Goal: Book appointment/travel/reservation

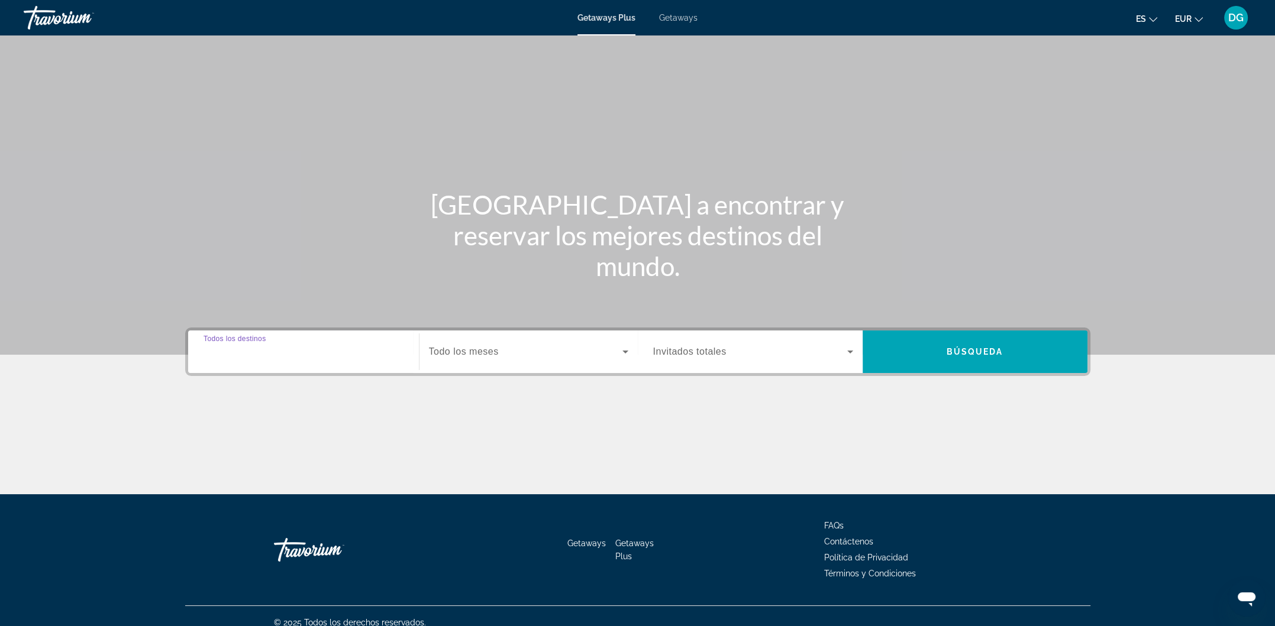
click at [300, 347] on input "Destination Todos los destinos" at bounding box center [303, 352] width 200 height 14
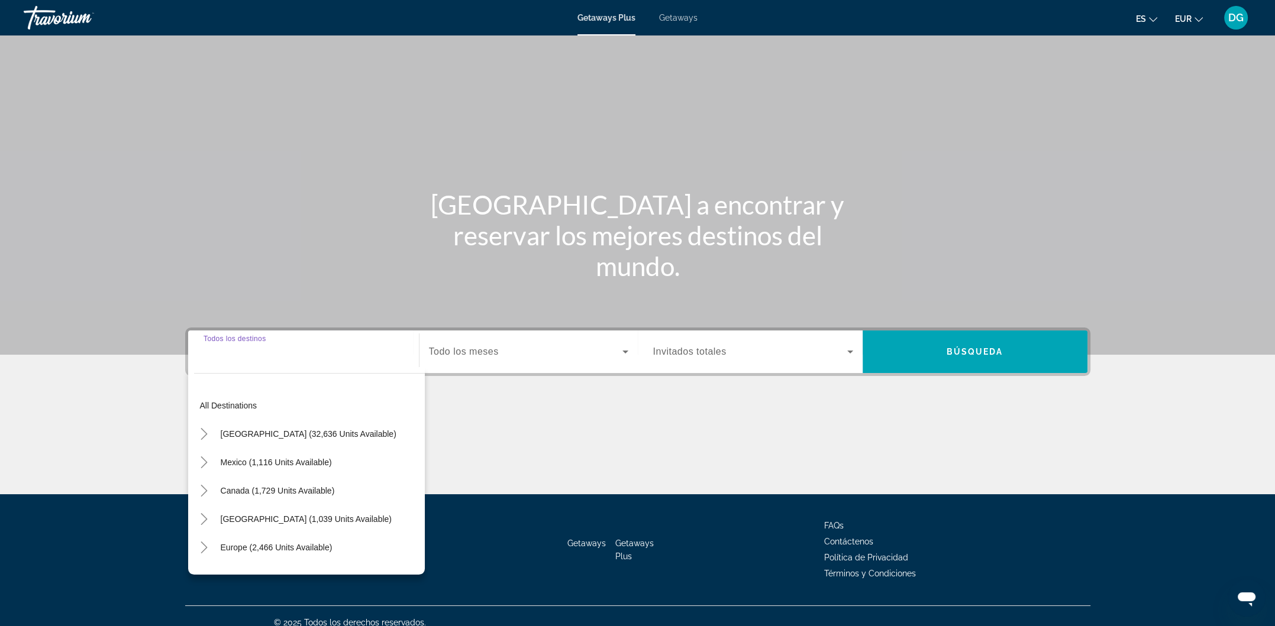
scroll to position [12, 0]
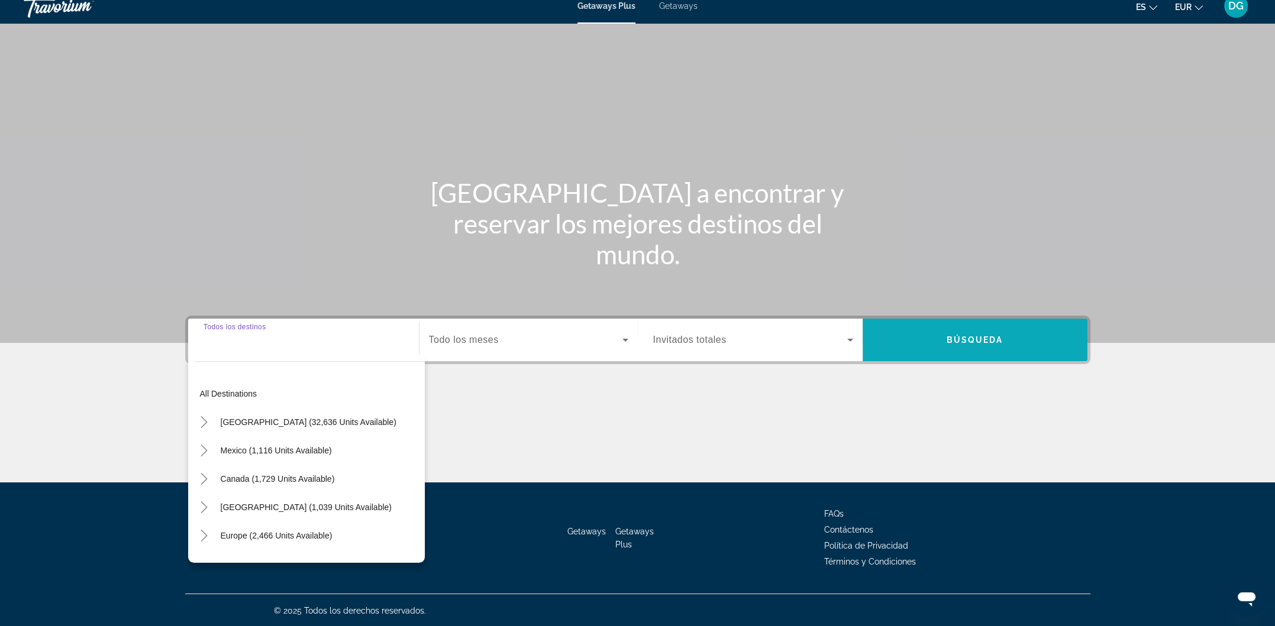
click at [981, 342] on span "Búsqueda" at bounding box center [974, 339] width 57 height 9
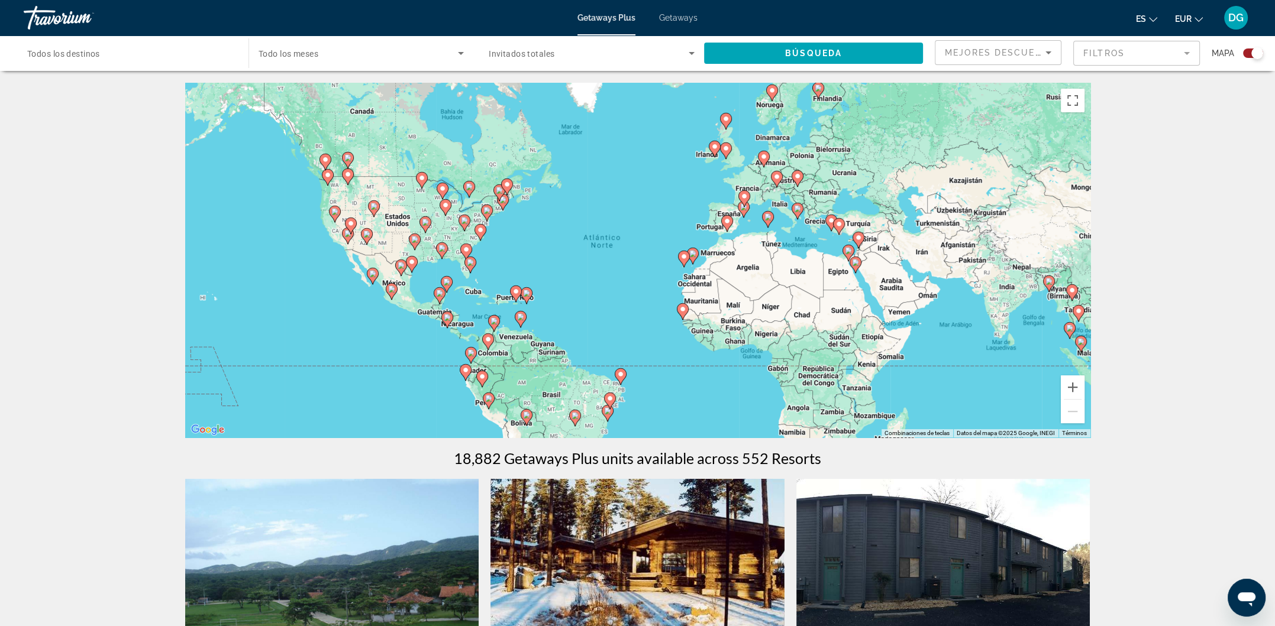
click at [1048, 47] on icon "Sort by" at bounding box center [1048, 53] width 14 height 14
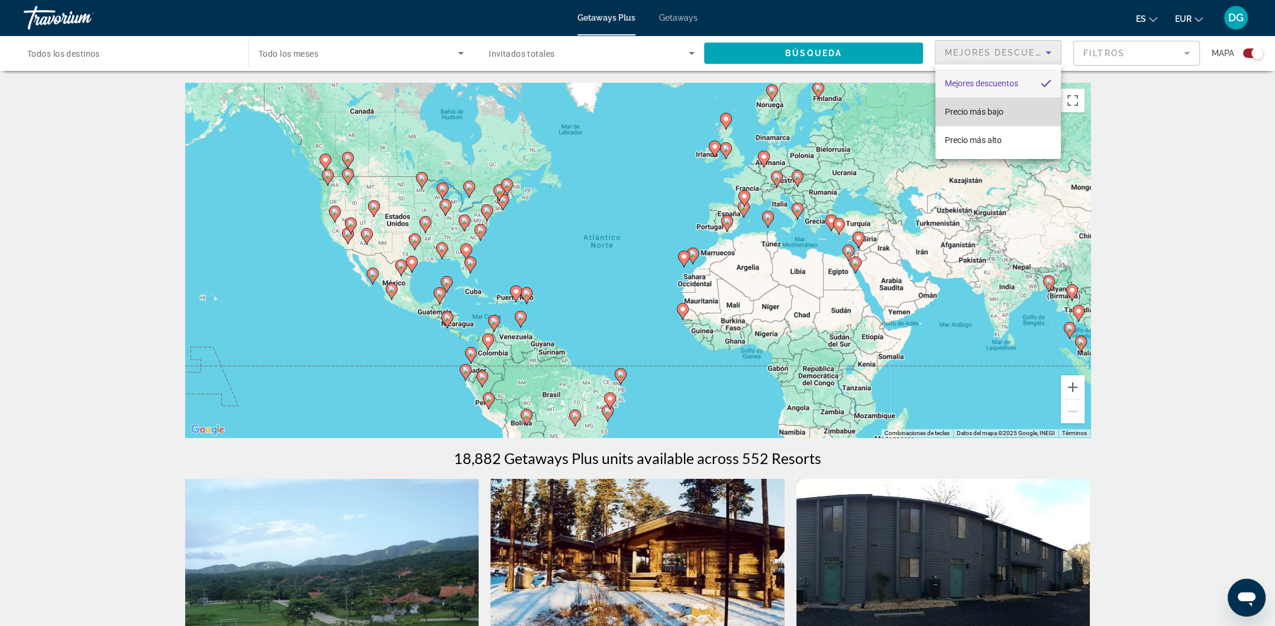
click at [968, 107] on span "Precio más bajo" at bounding box center [973, 111] width 59 height 9
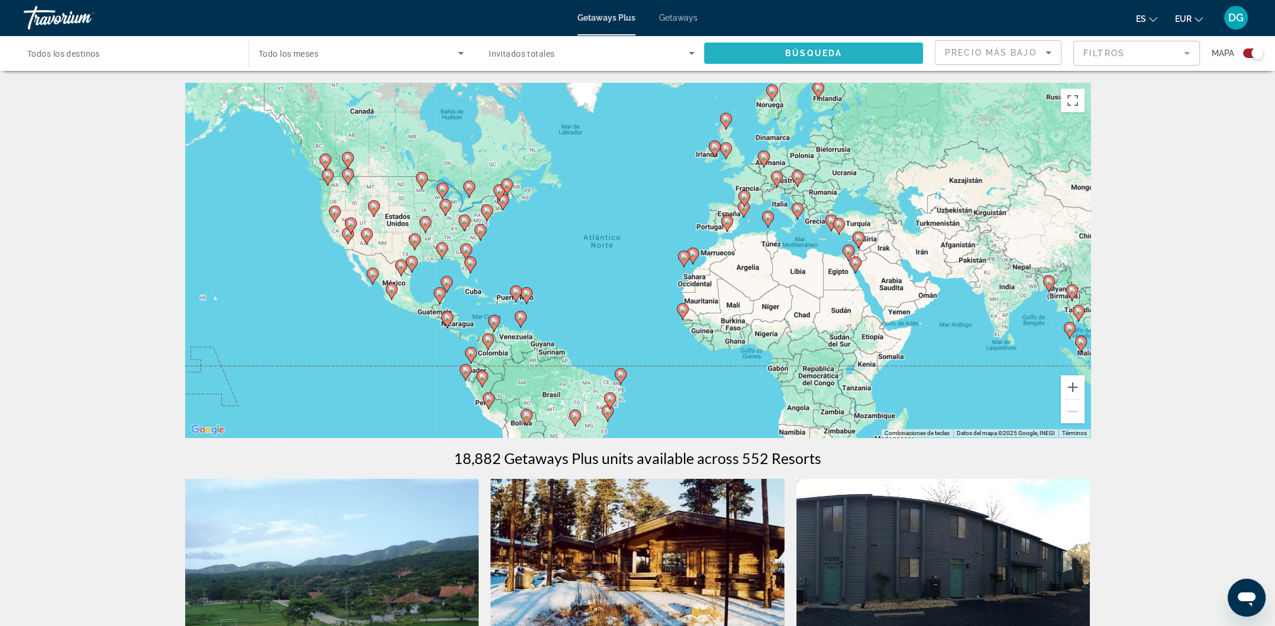
click at [847, 55] on span "Search widget" at bounding box center [813, 53] width 219 height 28
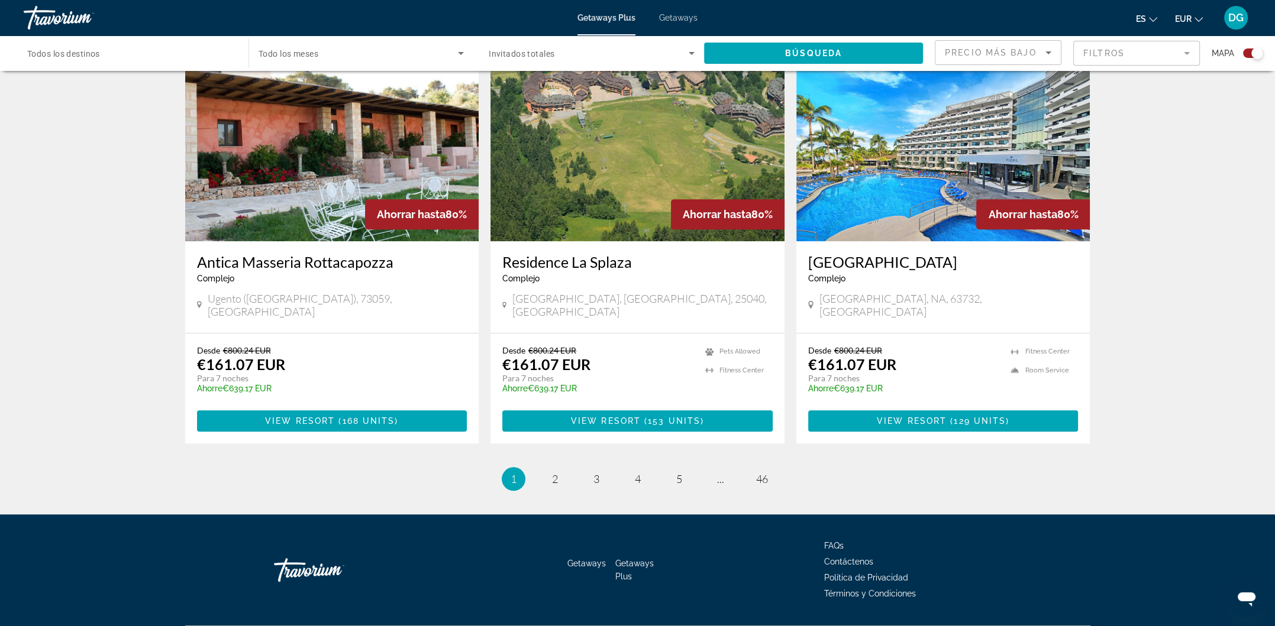
scroll to position [1705, 0]
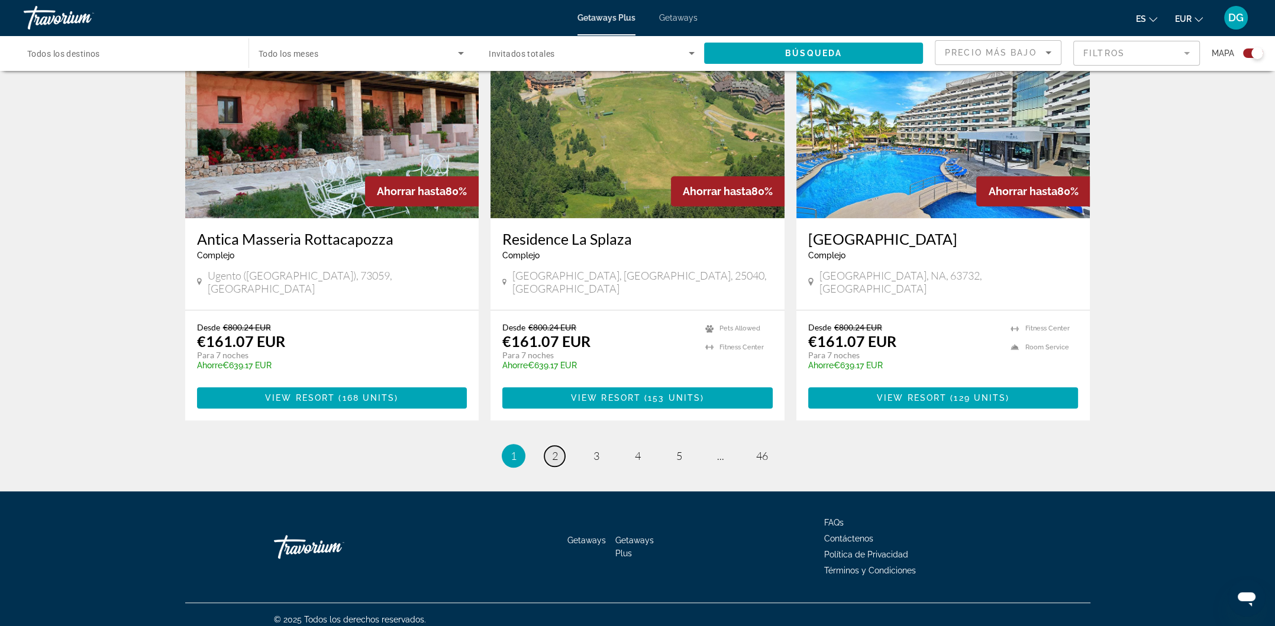
click at [553, 449] on span "2" at bounding box center [555, 455] width 6 height 13
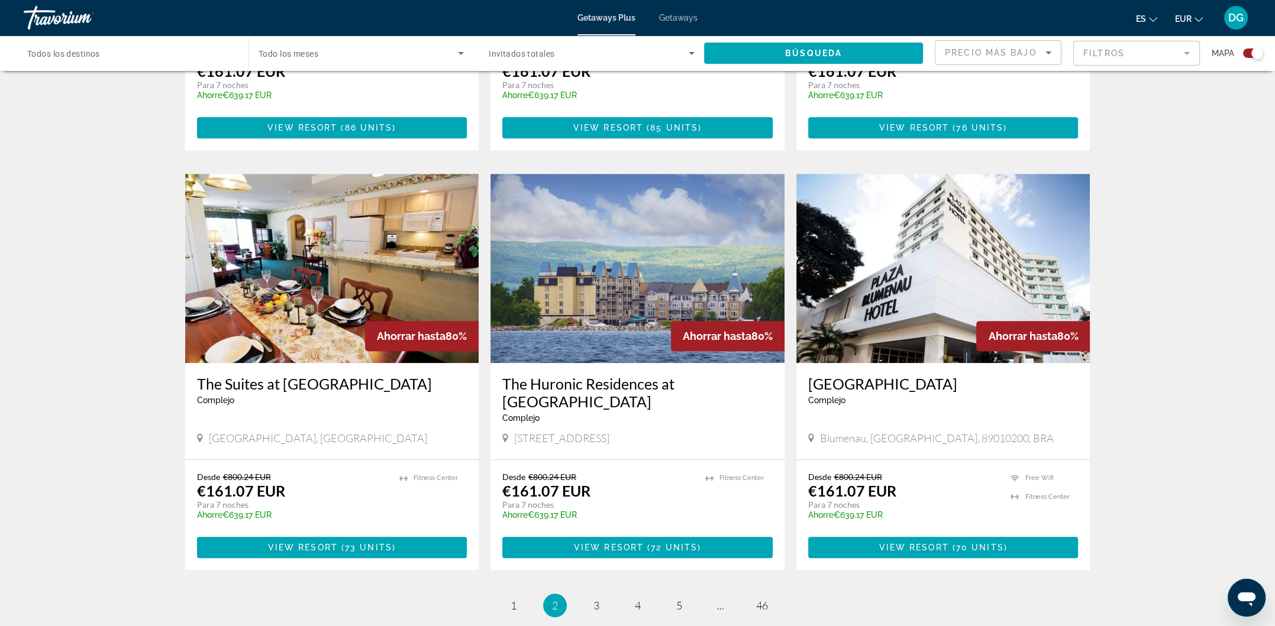
scroll to position [1560, 0]
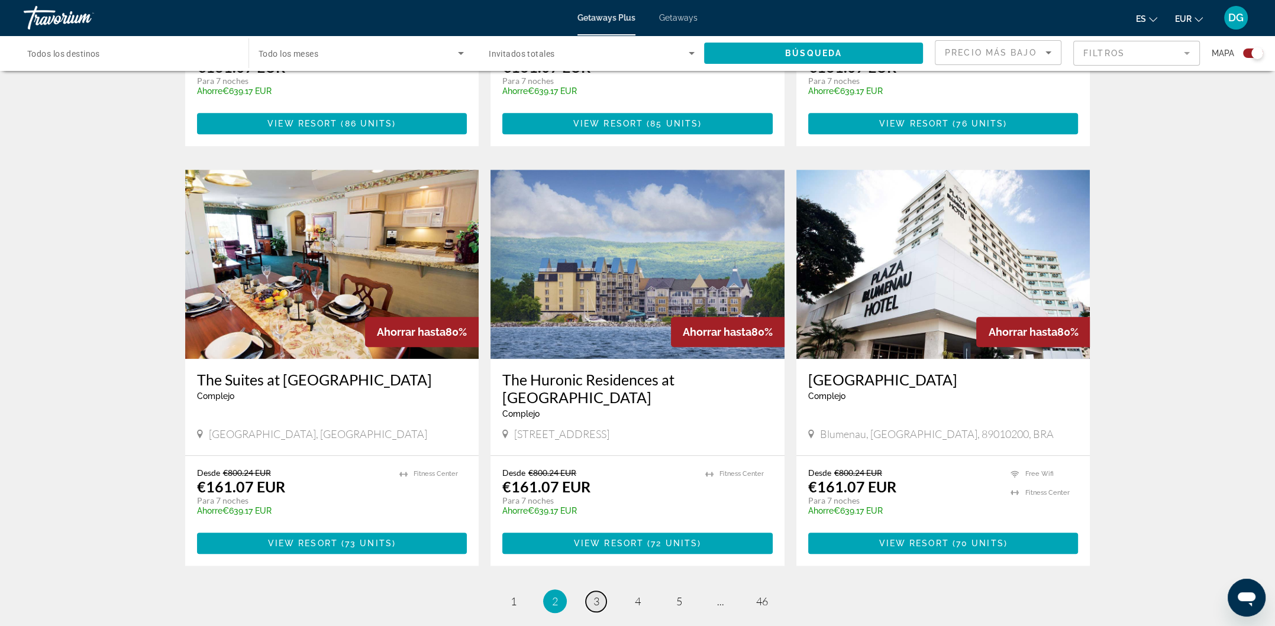
click at [595, 595] on span "3" at bounding box center [596, 601] width 6 height 13
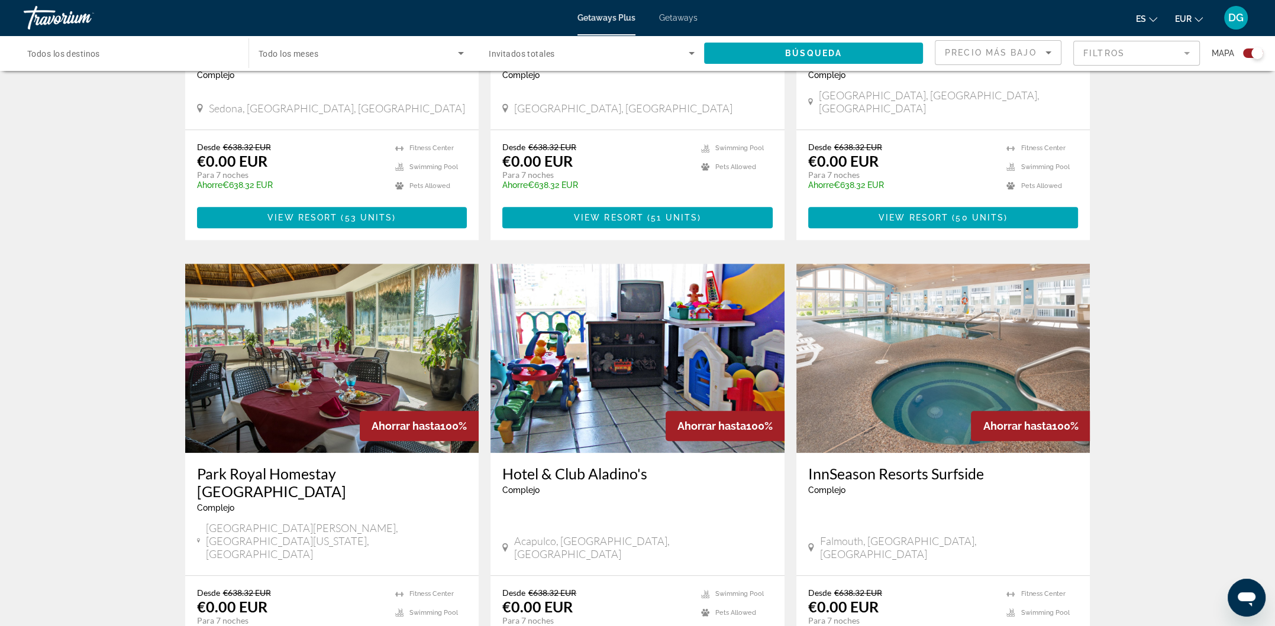
scroll to position [1585, 0]
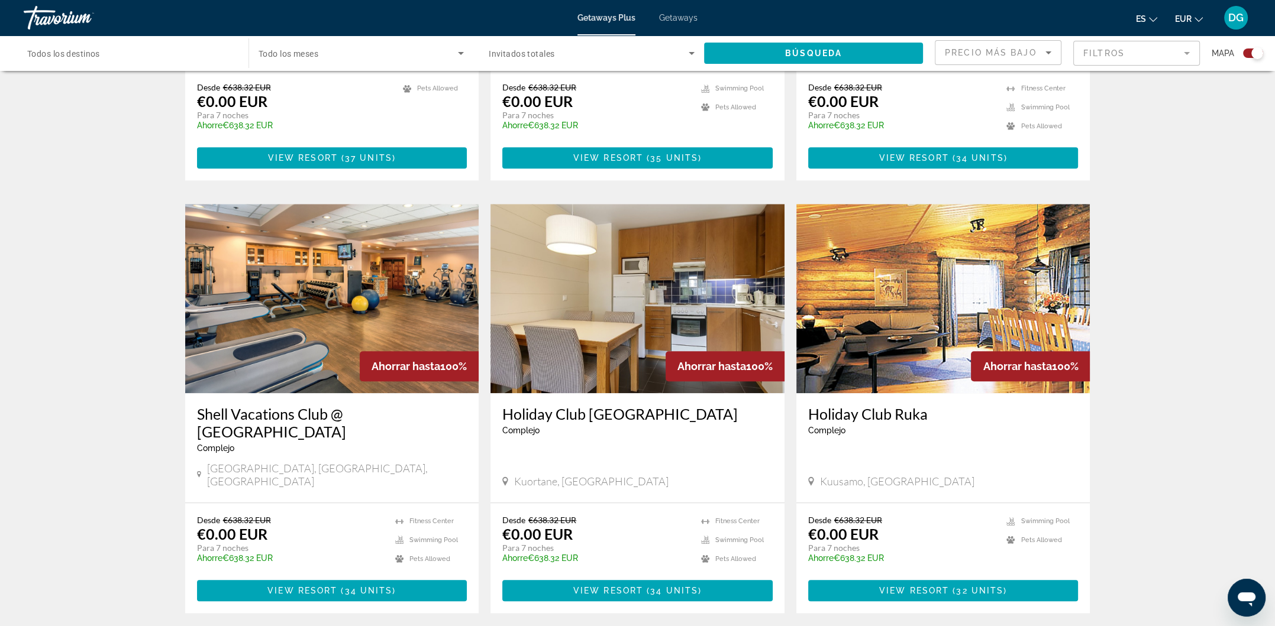
scroll to position [1639, 0]
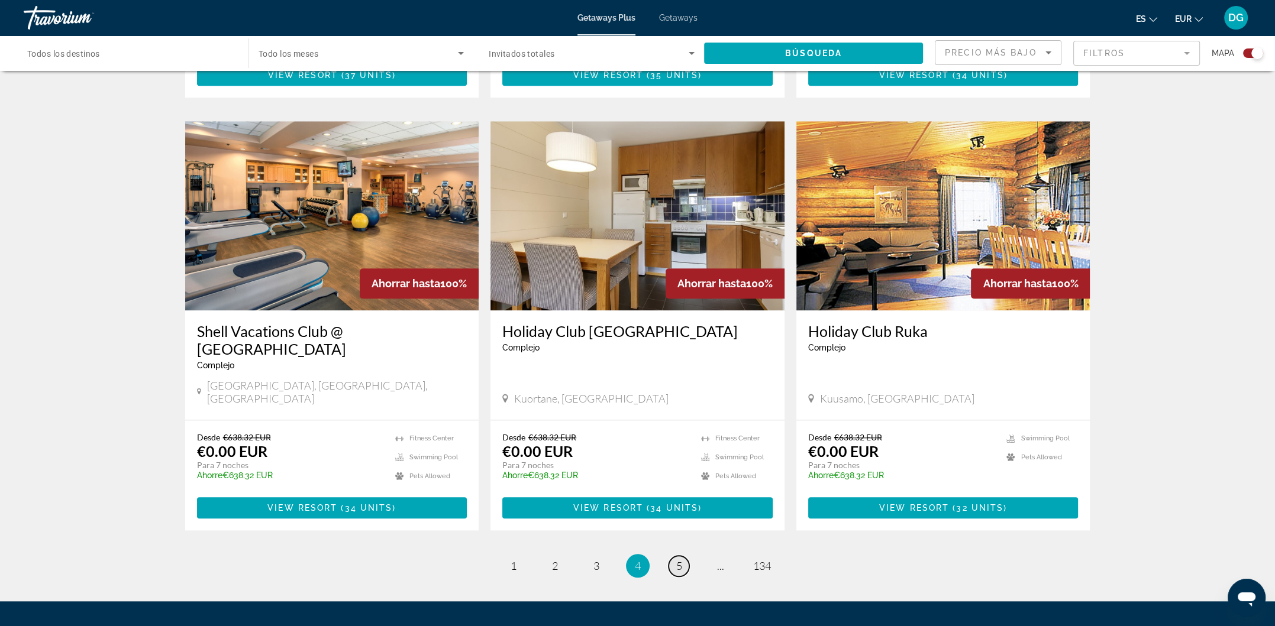
click at [675, 556] on link "page 5" at bounding box center [678, 566] width 21 height 21
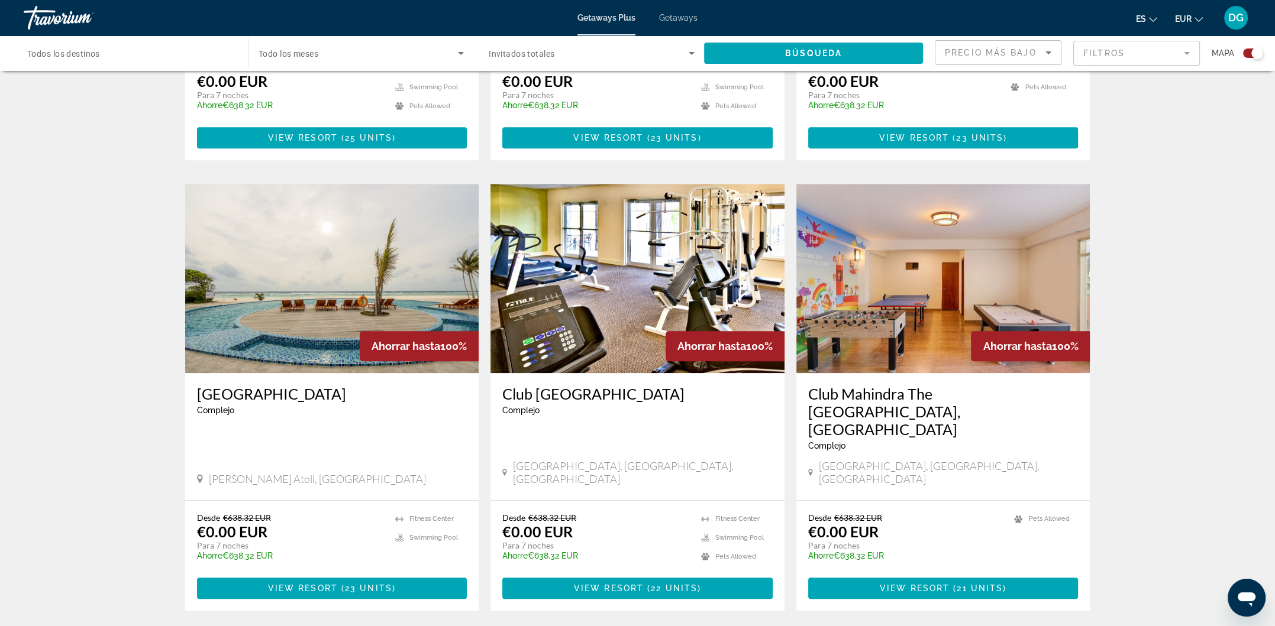
scroll to position [1616, 0]
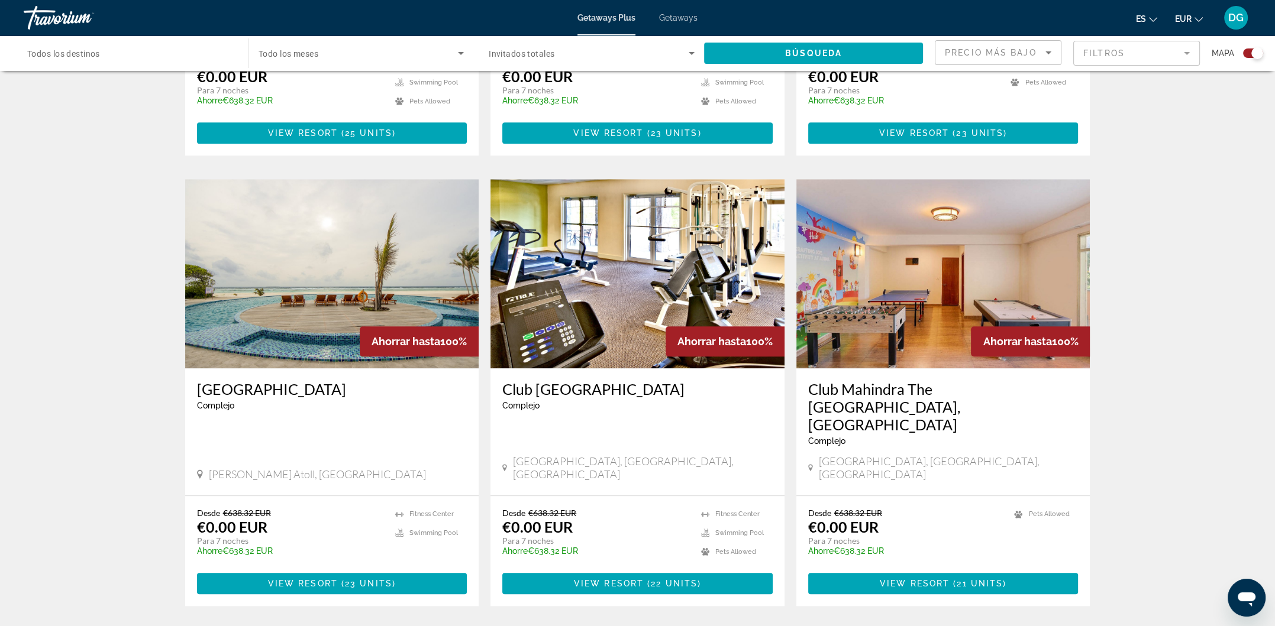
click at [187, 50] on input "Destination Todos los destinos" at bounding box center [130, 54] width 206 height 14
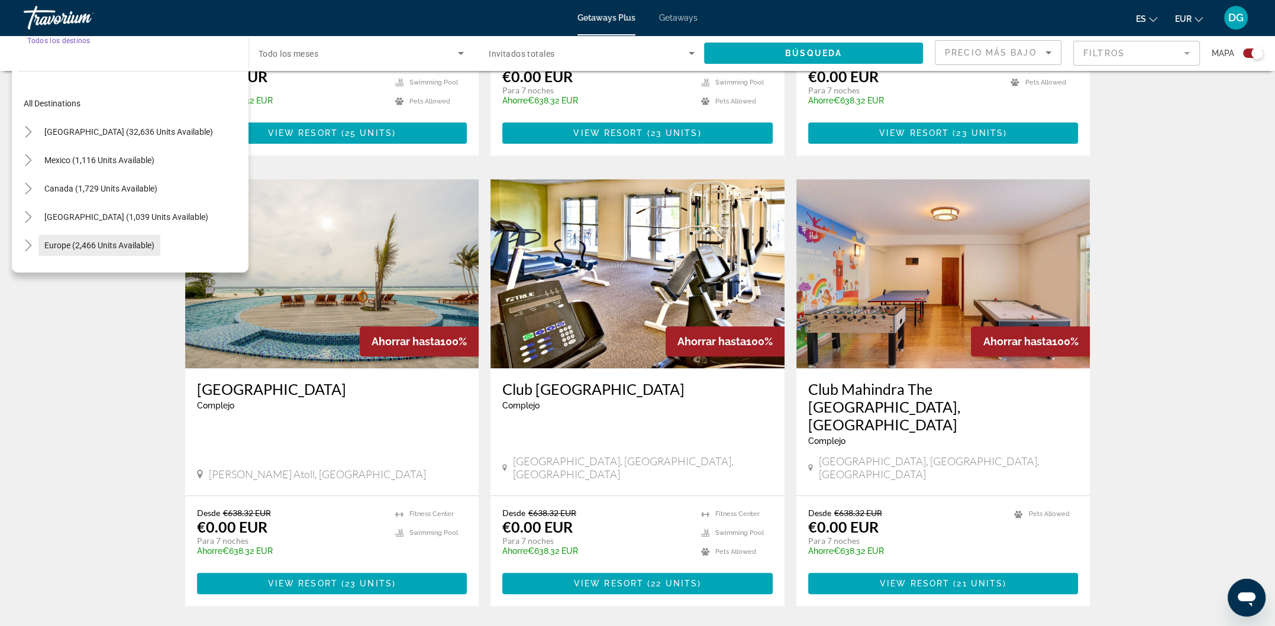
click at [69, 238] on span "Search widget" at bounding box center [99, 245] width 122 height 28
type input "**********"
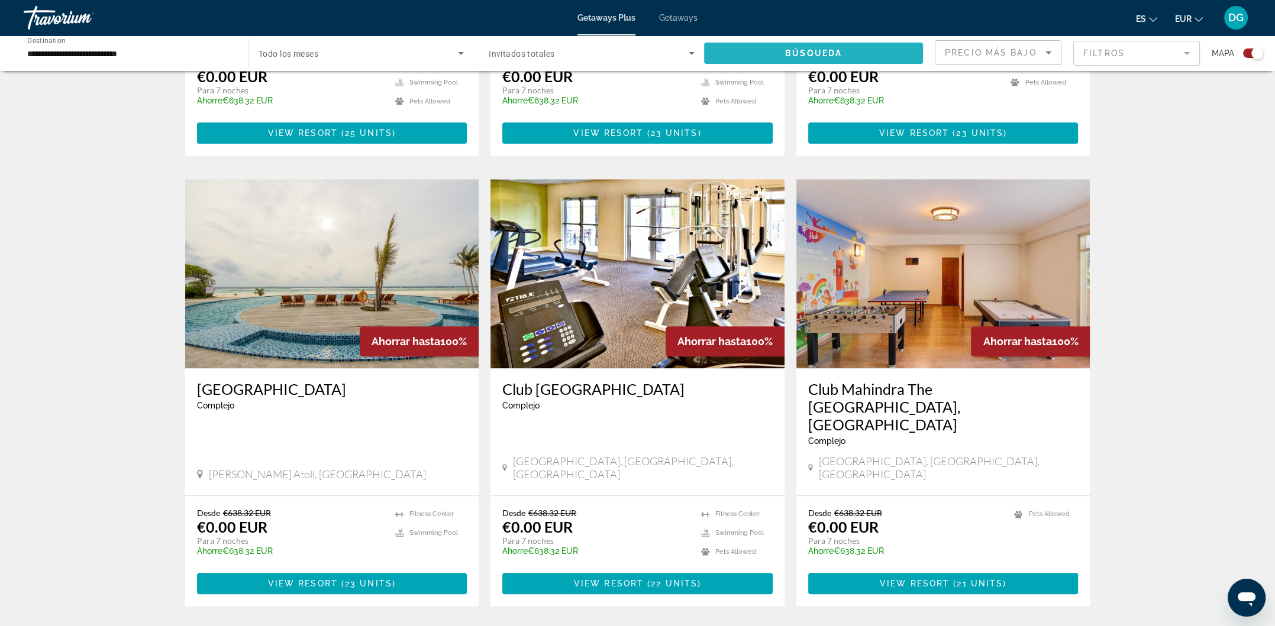
click at [807, 56] on span "Búsqueda" at bounding box center [813, 52] width 57 height 9
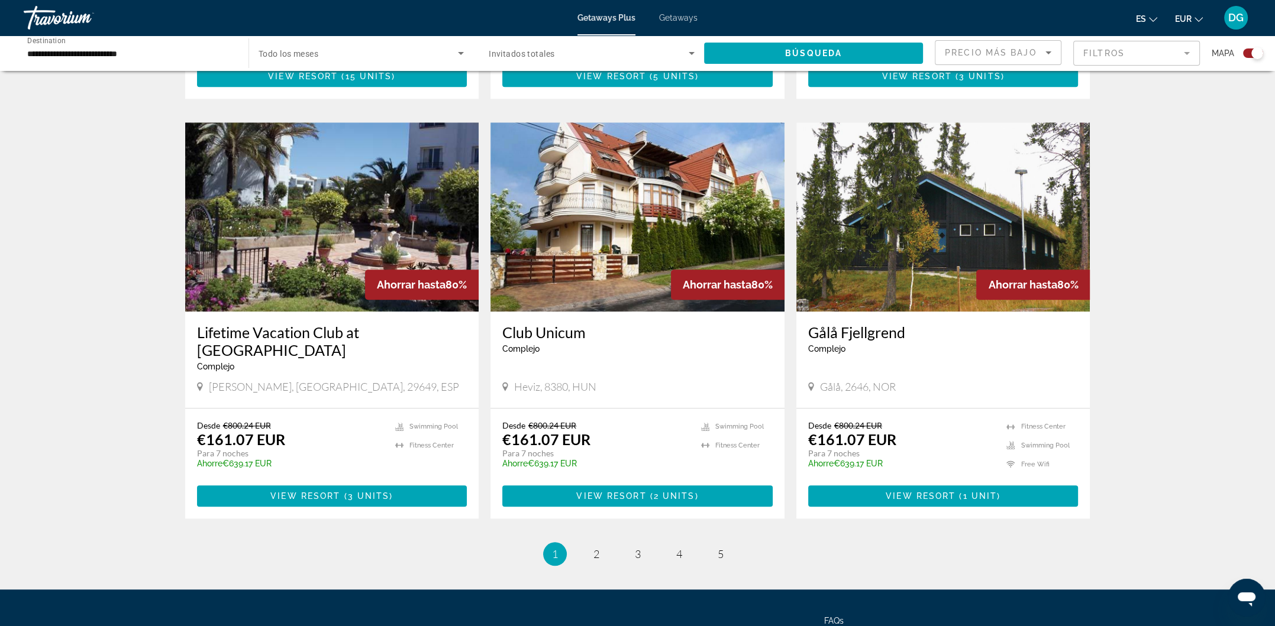
scroll to position [1608, 0]
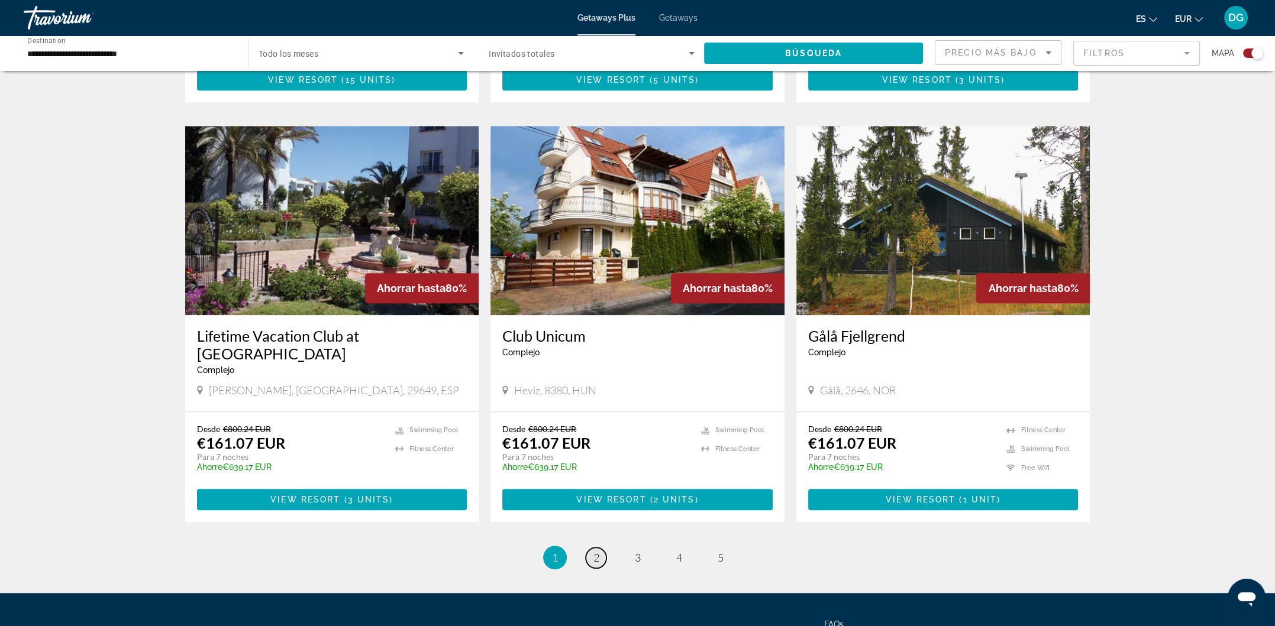
click at [596, 551] on span "2" at bounding box center [596, 557] width 6 height 13
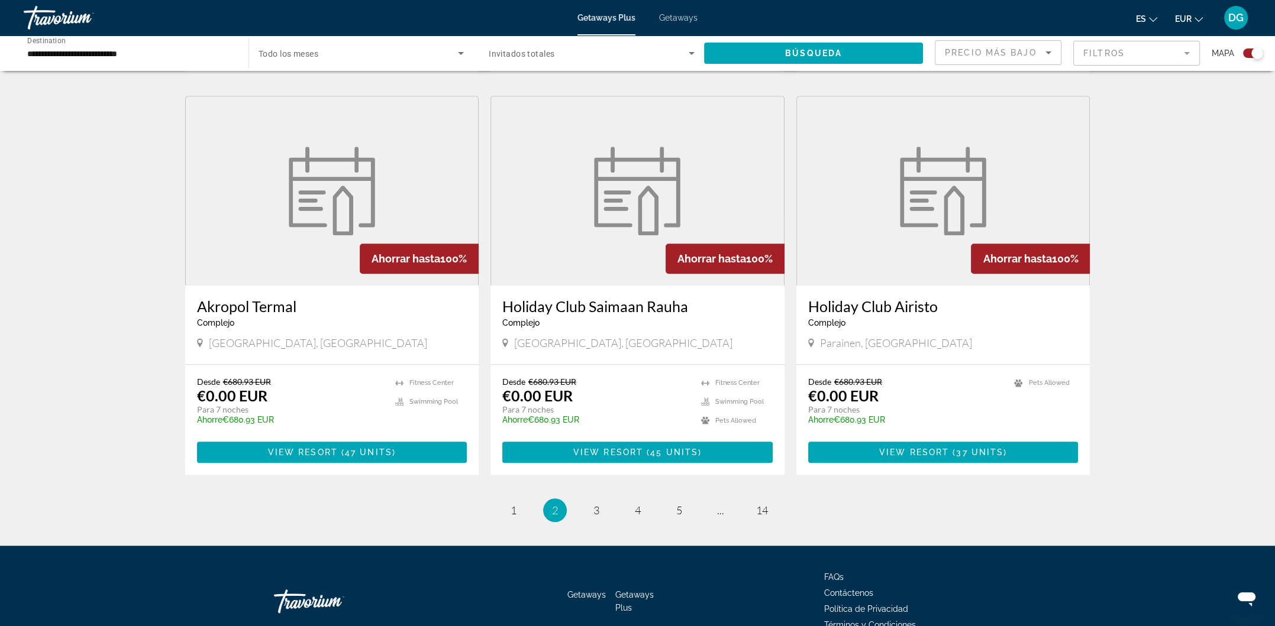
scroll to position [1604, 0]
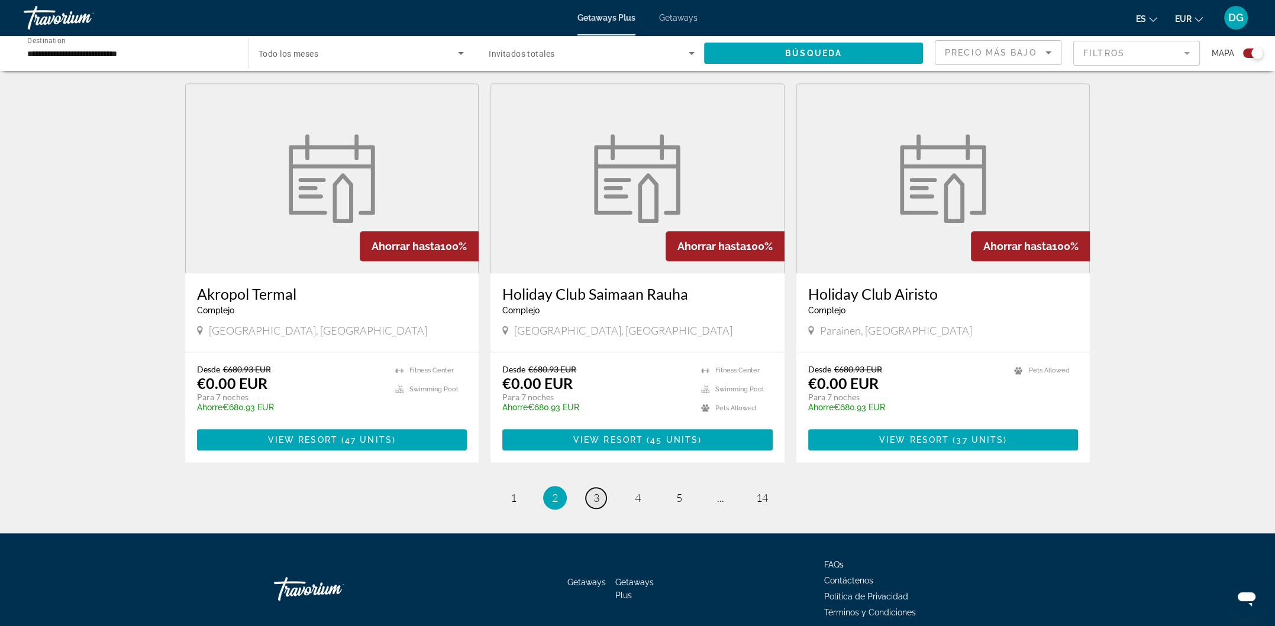
click at [594, 499] on span "3" at bounding box center [596, 497] width 6 height 13
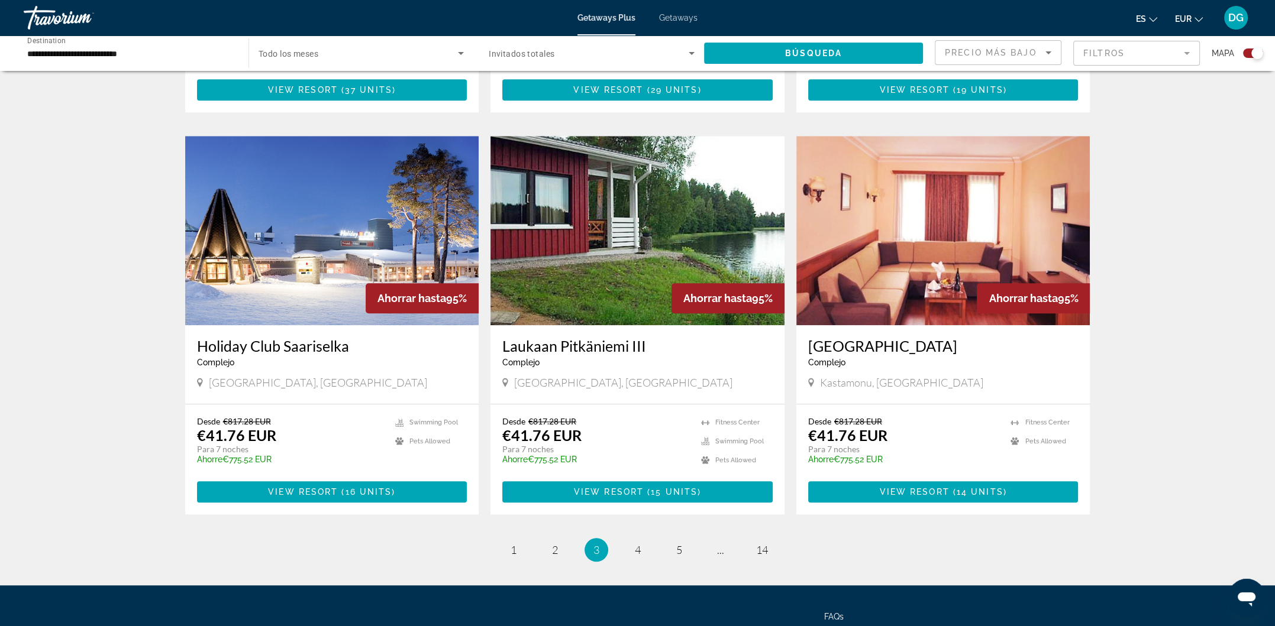
scroll to position [1515, 0]
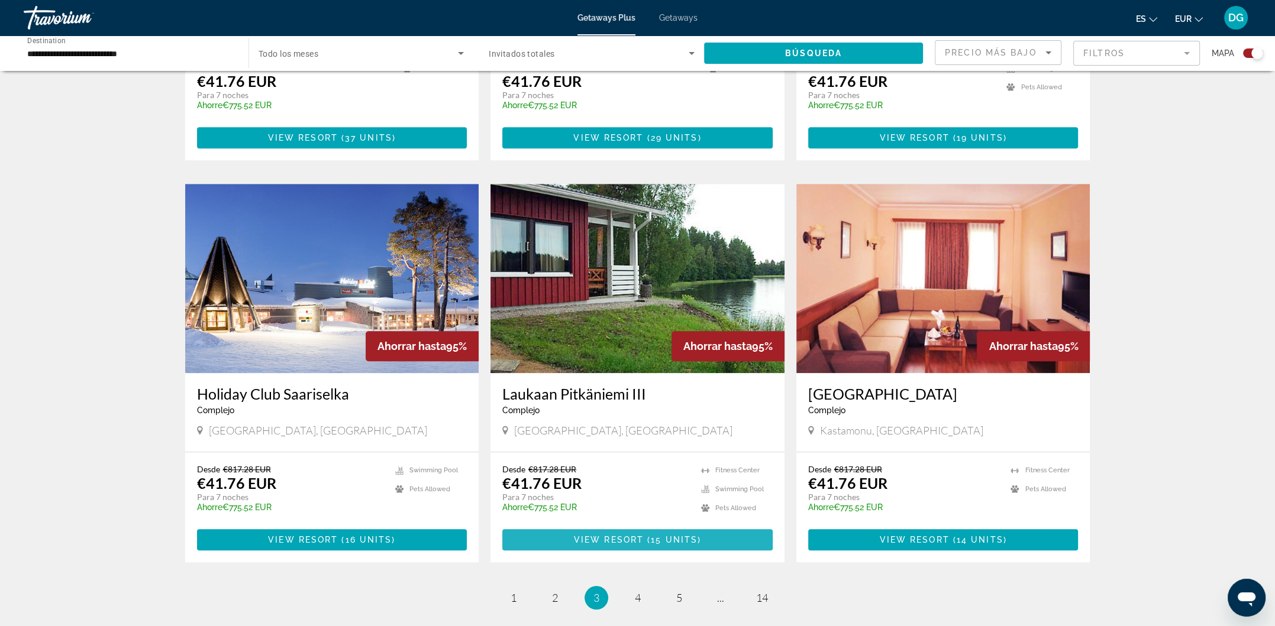
click at [627, 535] on span "View Resort" at bounding box center [609, 539] width 70 height 9
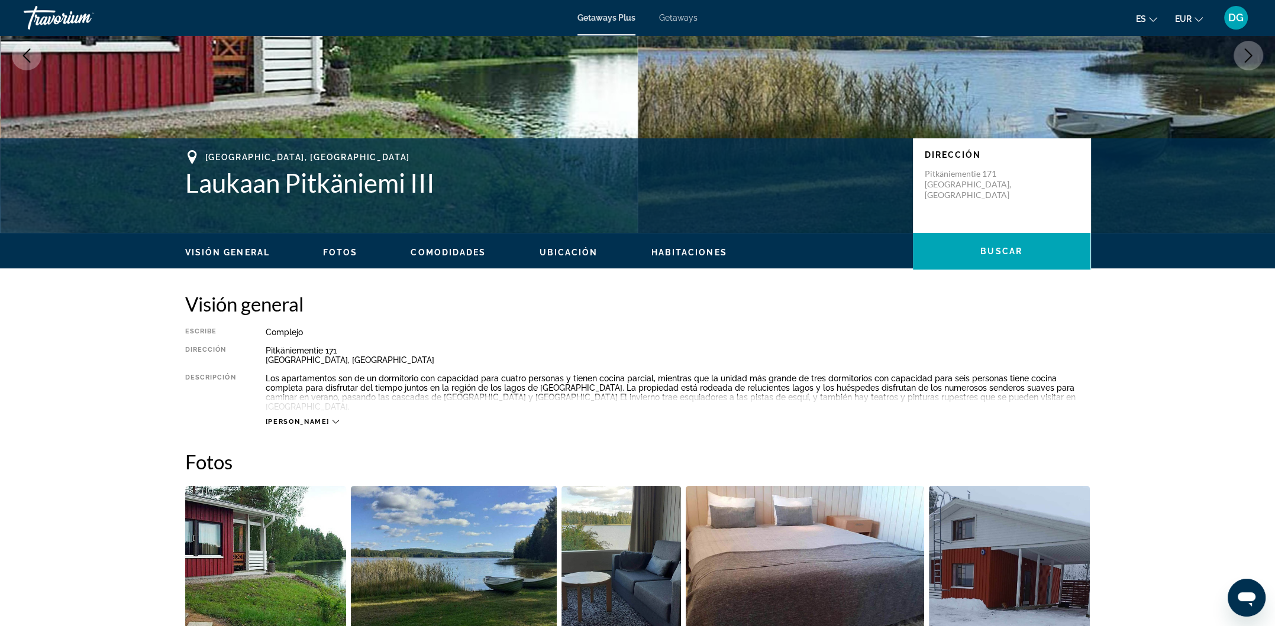
scroll to position [197, 0]
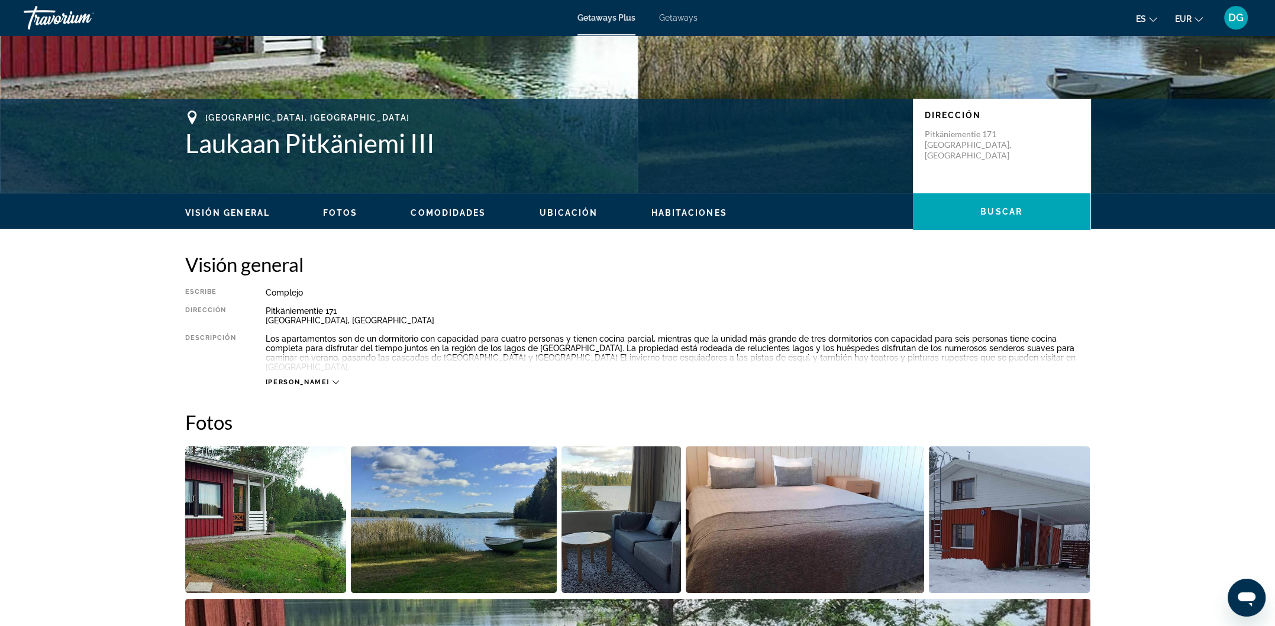
click at [332, 379] on icon "Main content" at bounding box center [335, 382] width 7 height 7
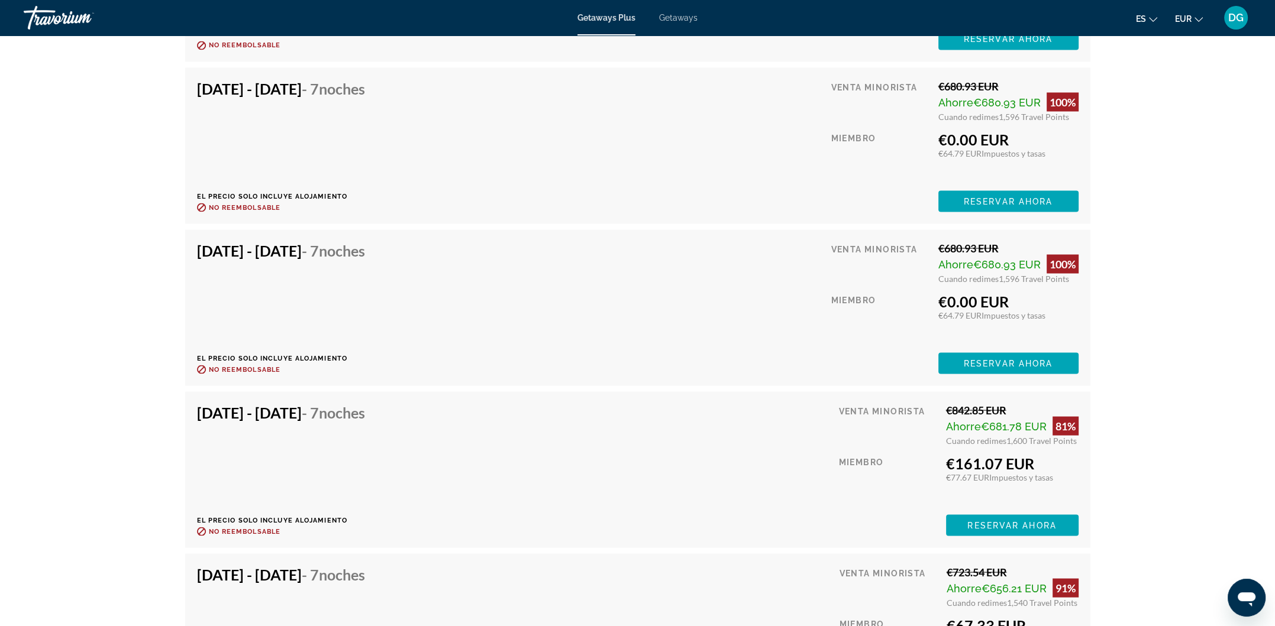
scroll to position [3194, 0]
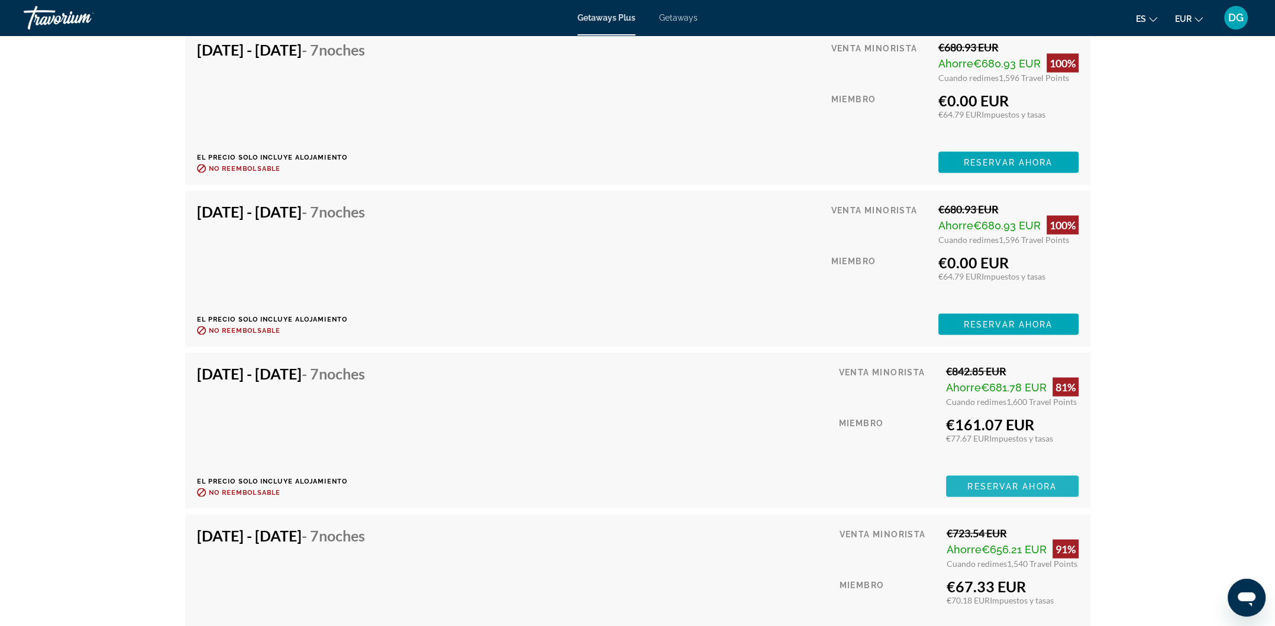
click at [995, 472] on span "Main content" at bounding box center [1012, 486] width 132 height 28
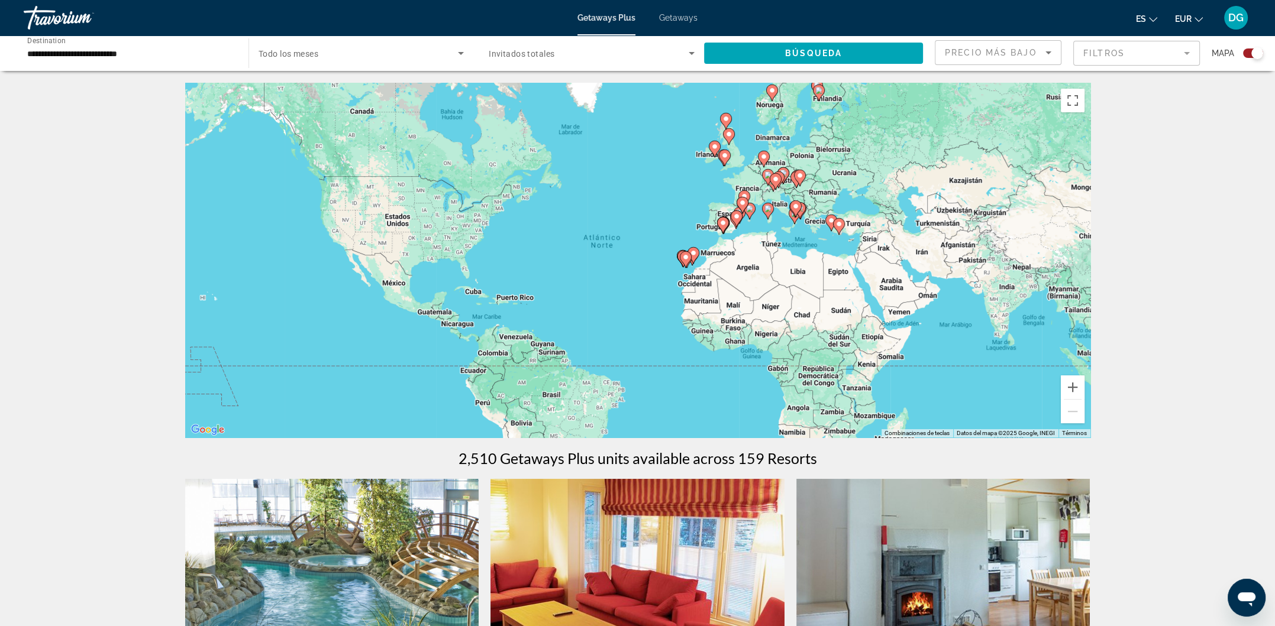
click at [748, 193] on icon "Main content" at bounding box center [743, 198] width 11 height 15
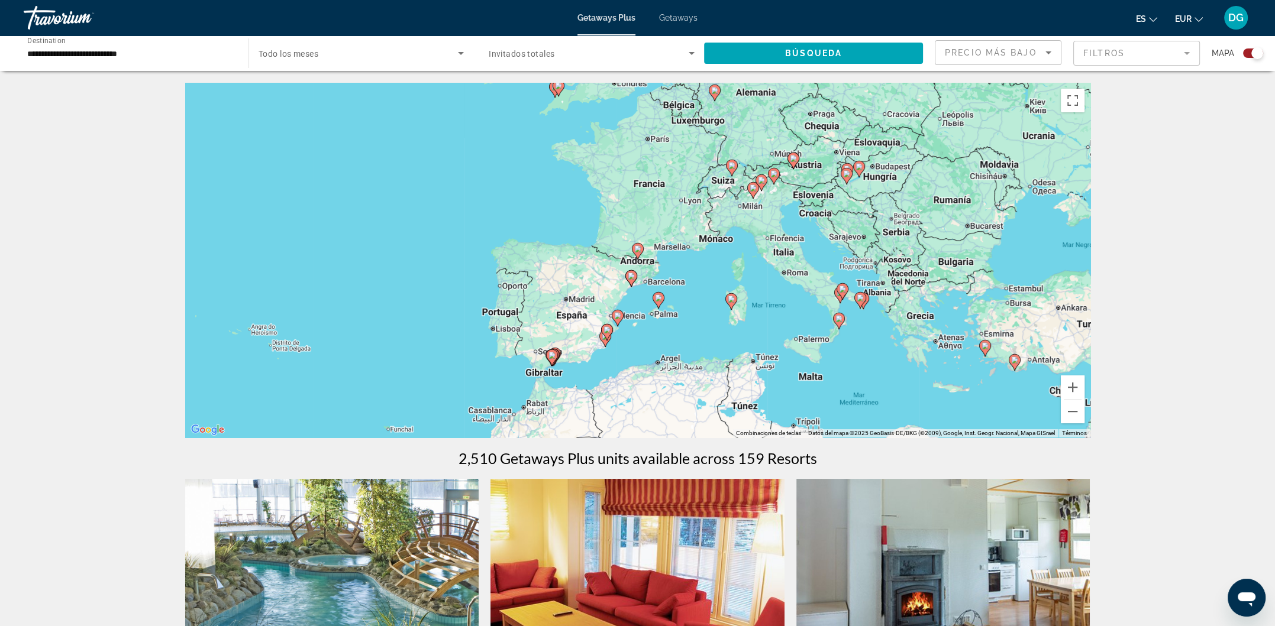
click at [734, 169] on icon "Main content" at bounding box center [731, 167] width 11 height 15
type input "**********"
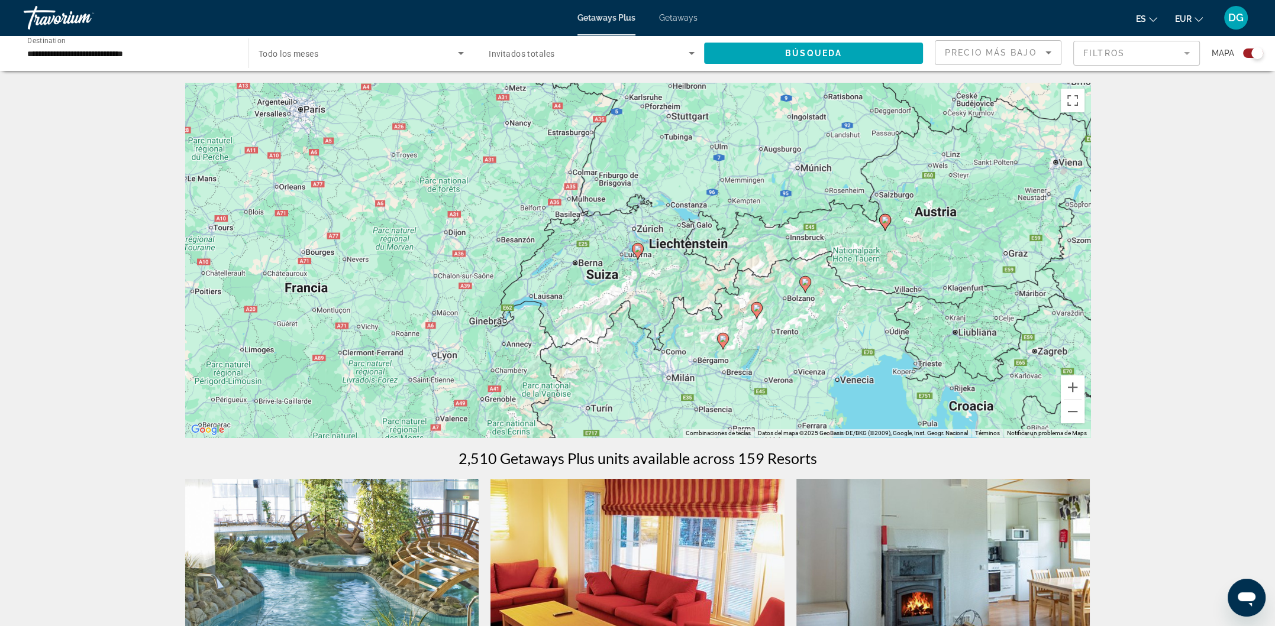
click at [640, 252] on image "Main content" at bounding box center [637, 248] width 7 height 7
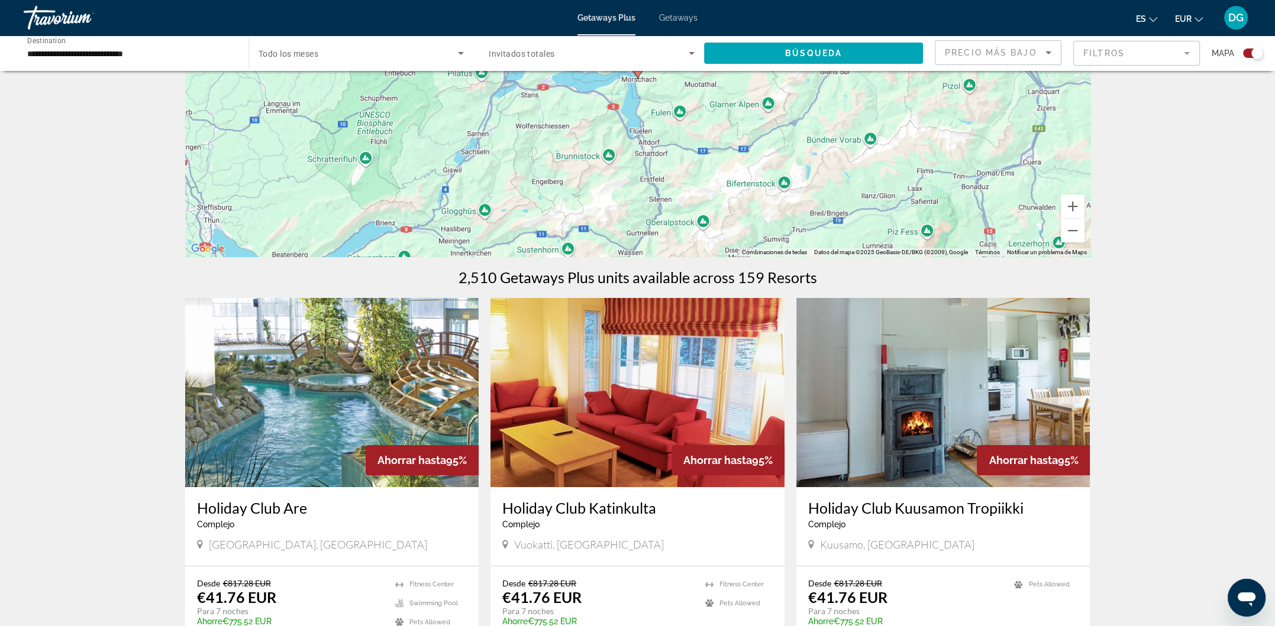
scroll to position [78, 0]
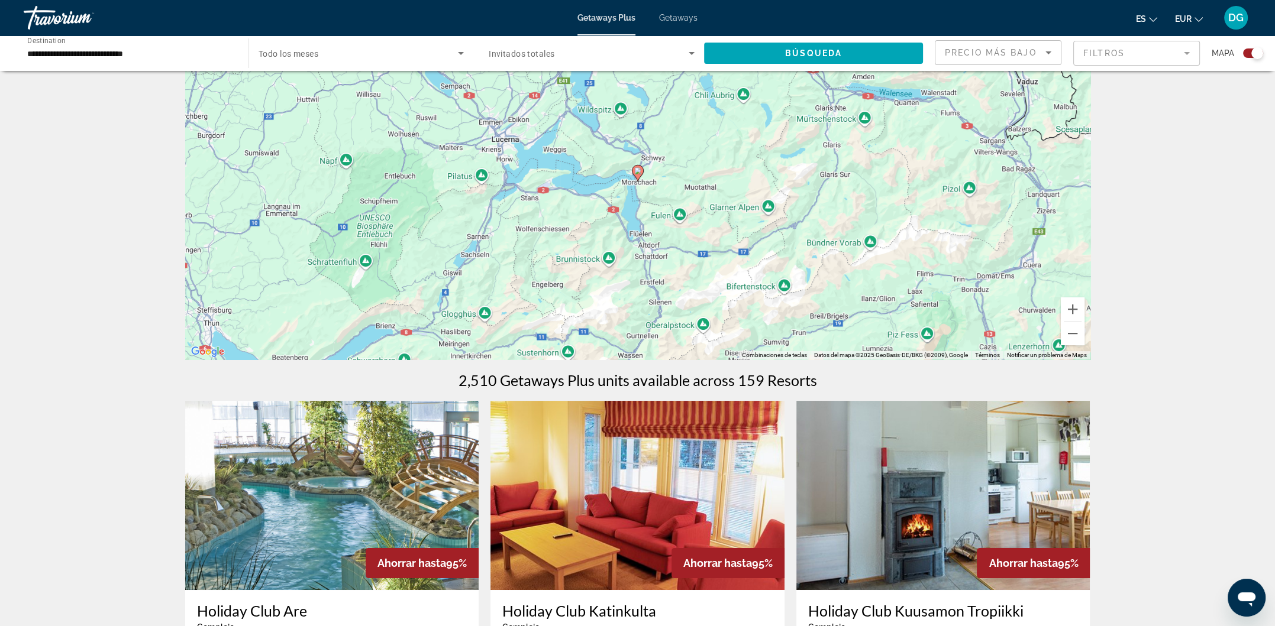
click at [641, 173] on image "Main content" at bounding box center [637, 170] width 7 height 7
click at [640, 173] on image "Main content" at bounding box center [637, 170] width 7 height 7
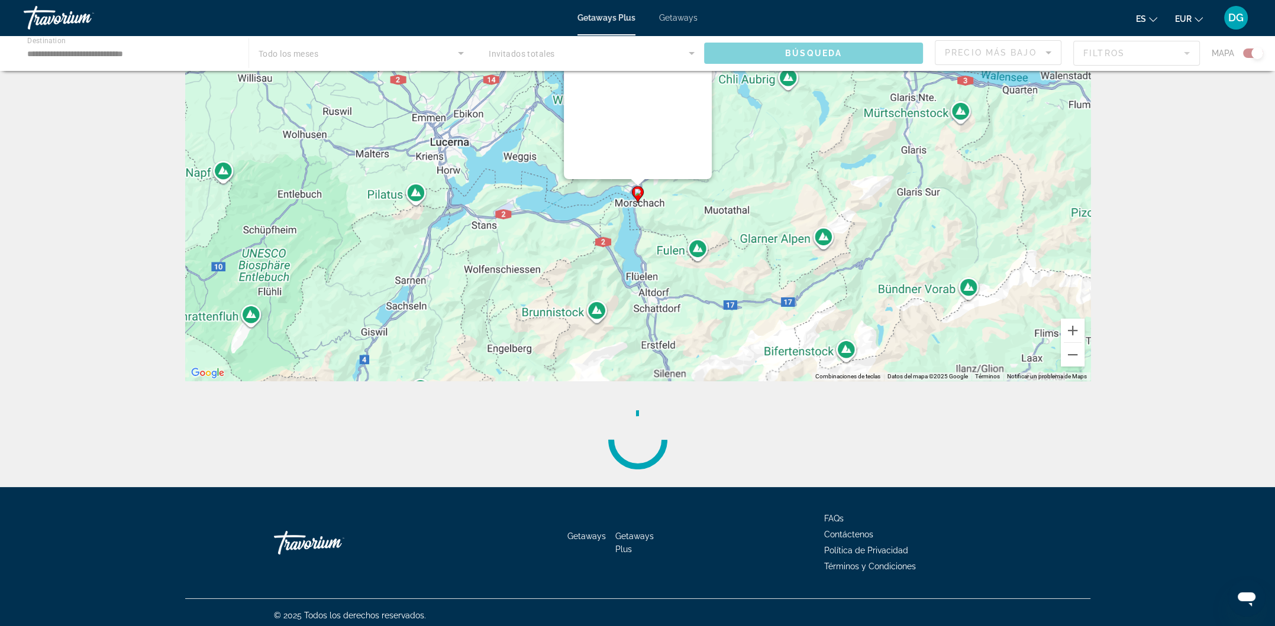
scroll to position [0, 0]
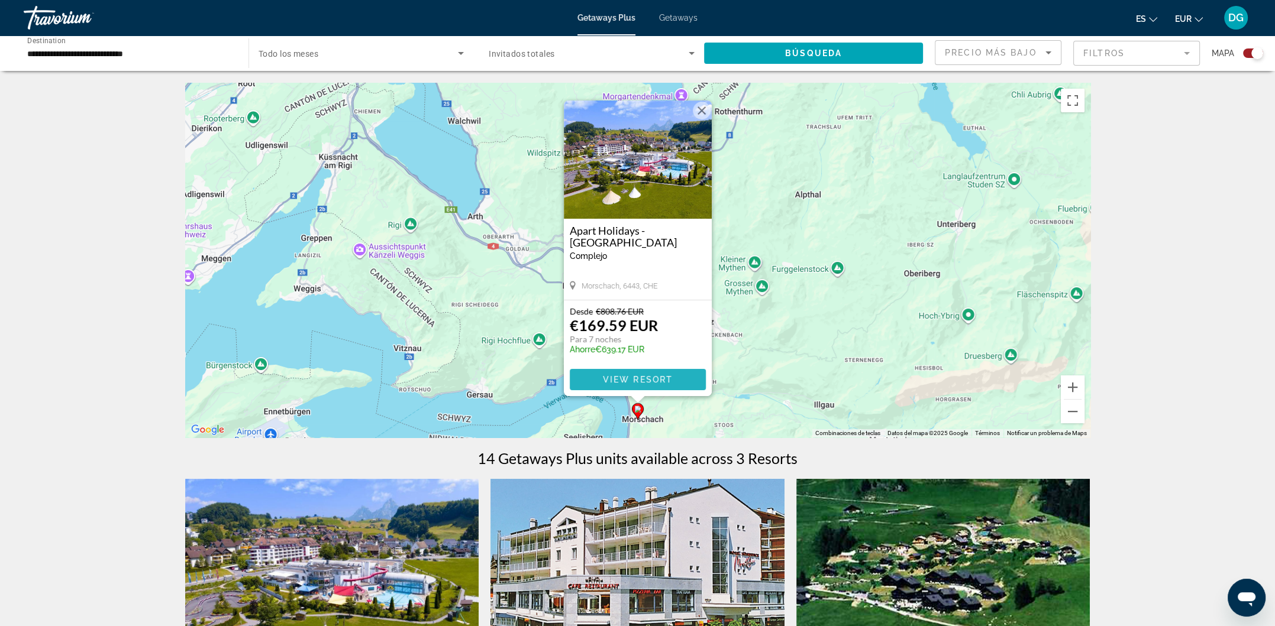
click at [632, 379] on span "View Resort" at bounding box center [637, 379] width 70 height 9
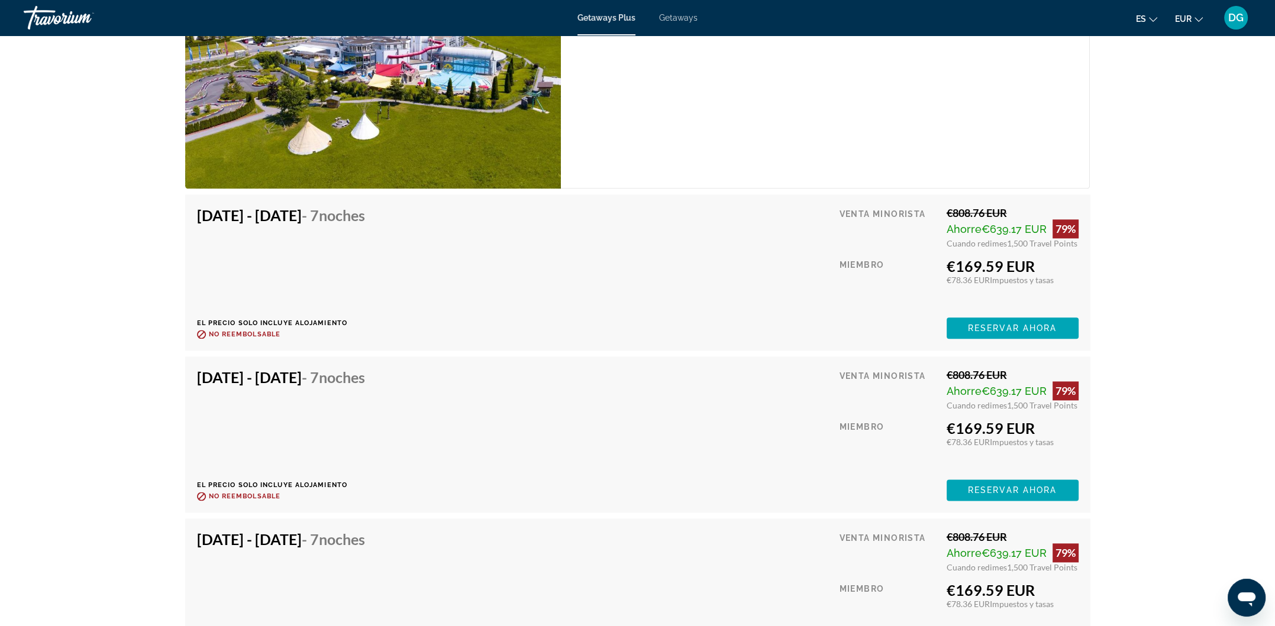
scroll to position [1981, 0]
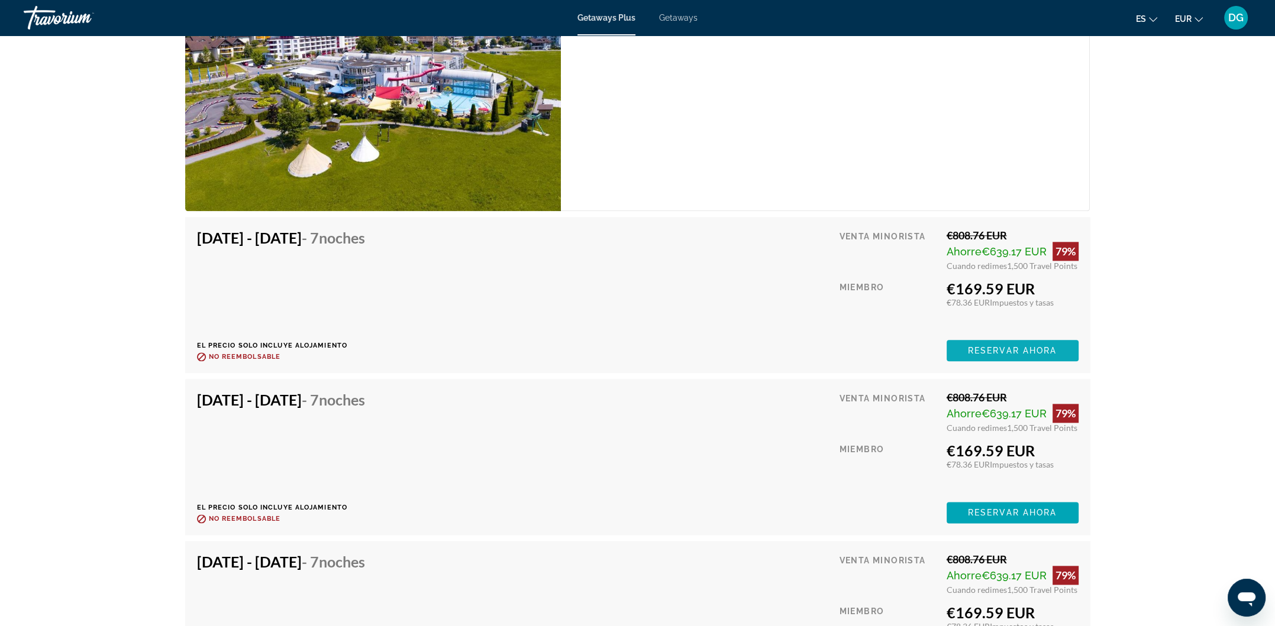
click at [1034, 350] on span "Reservar ahora" at bounding box center [1012, 350] width 89 height 9
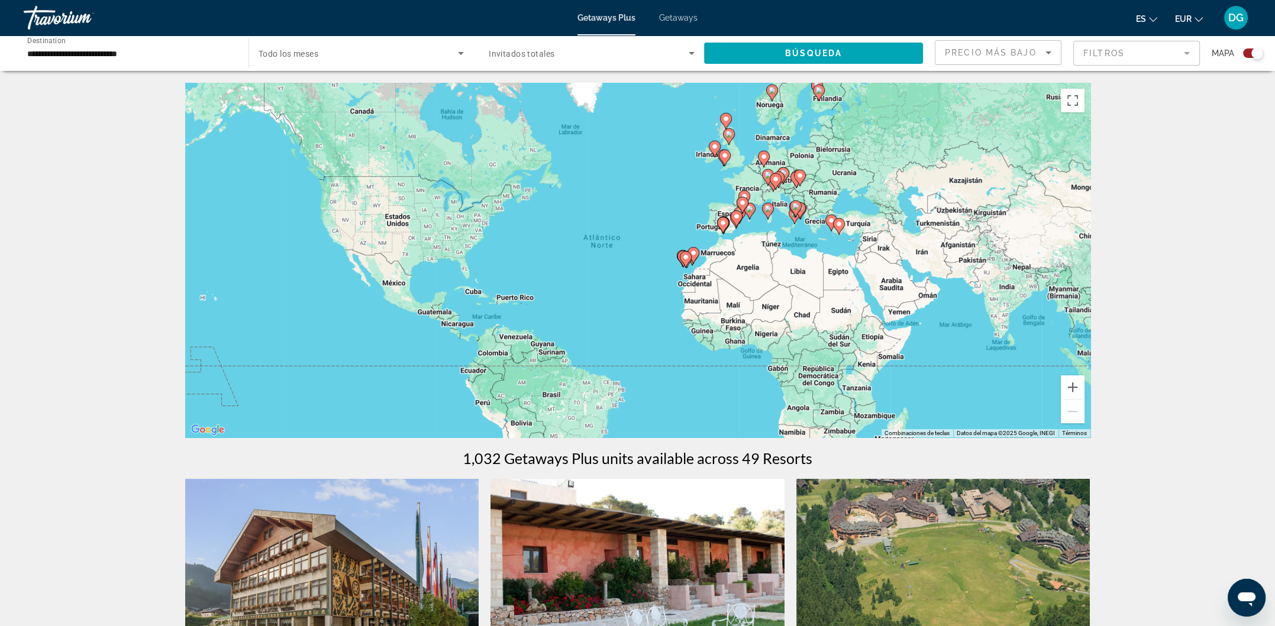
click at [153, 56] on input "**********" at bounding box center [130, 54] width 206 height 14
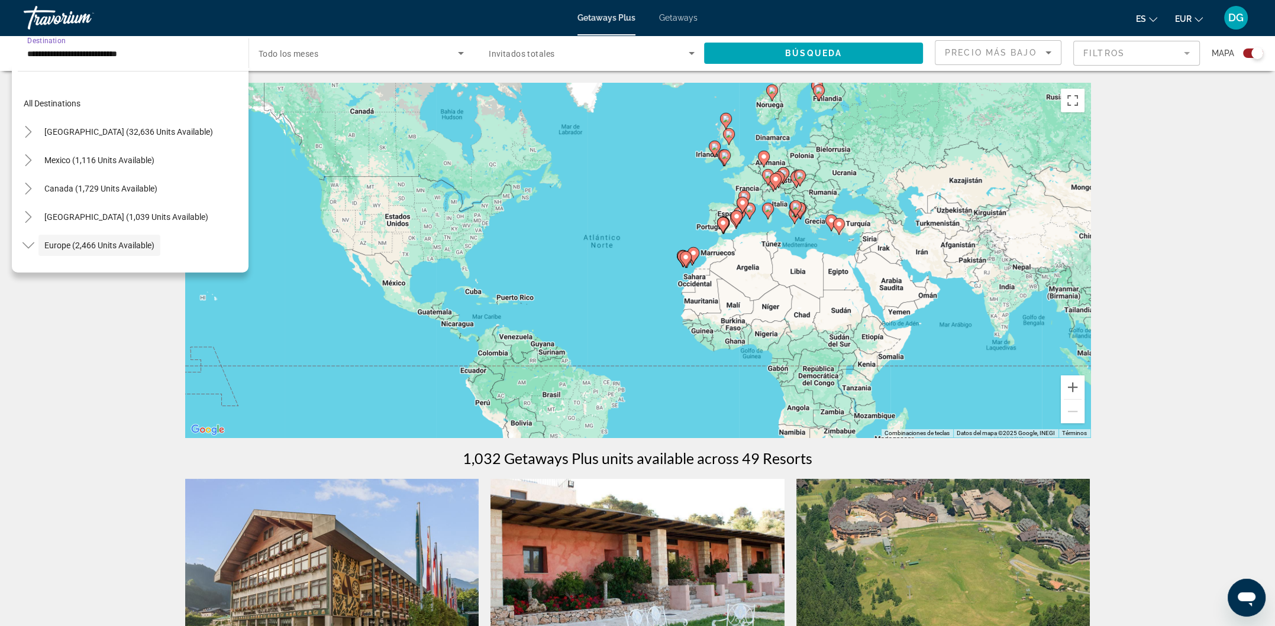
scroll to position [70, 0]
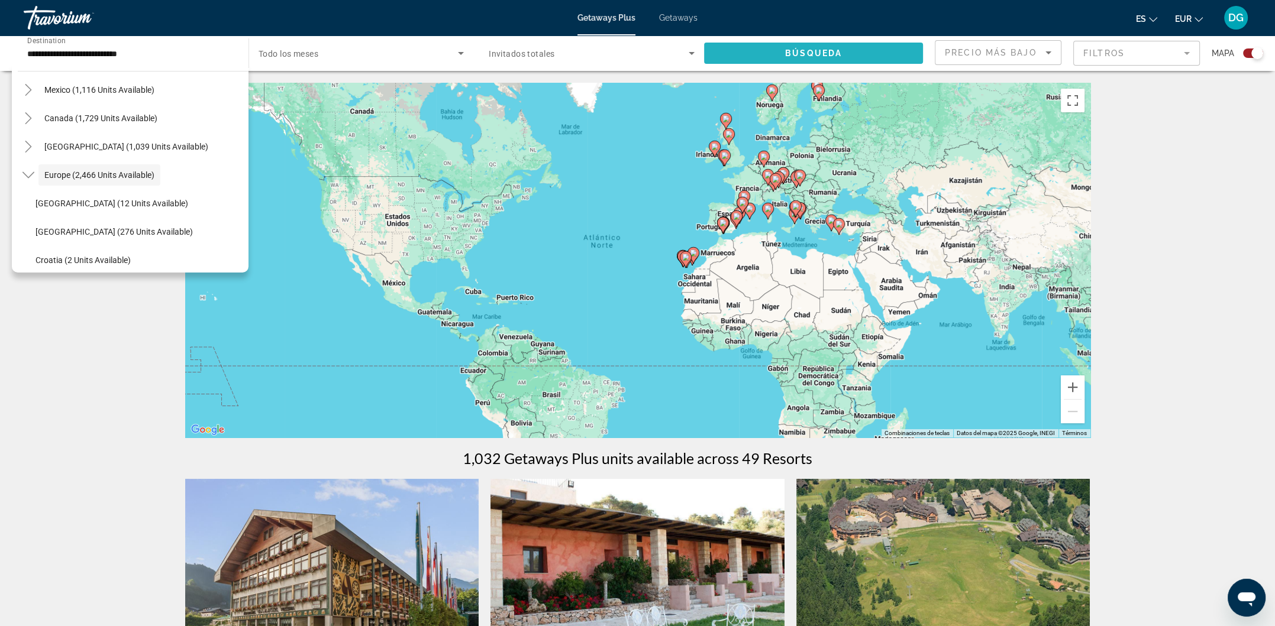
click at [821, 50] on span "Búsqueda" at bounding box center [813, 52] width 57 height 9
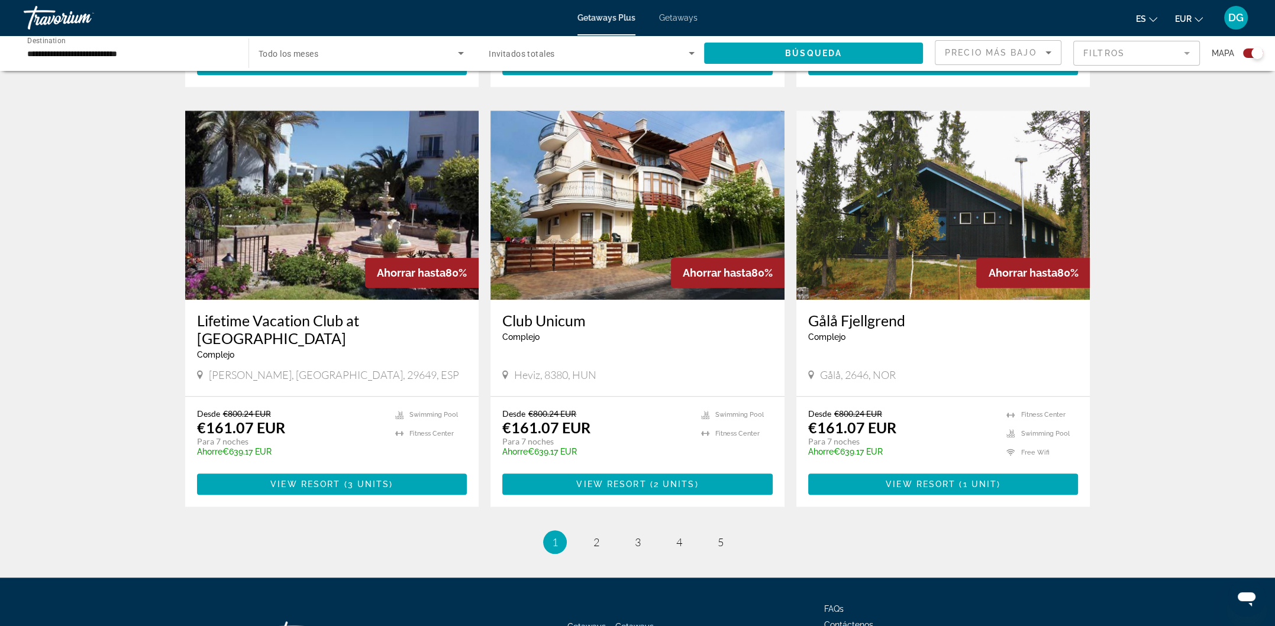
scroll to position [1627, 0]
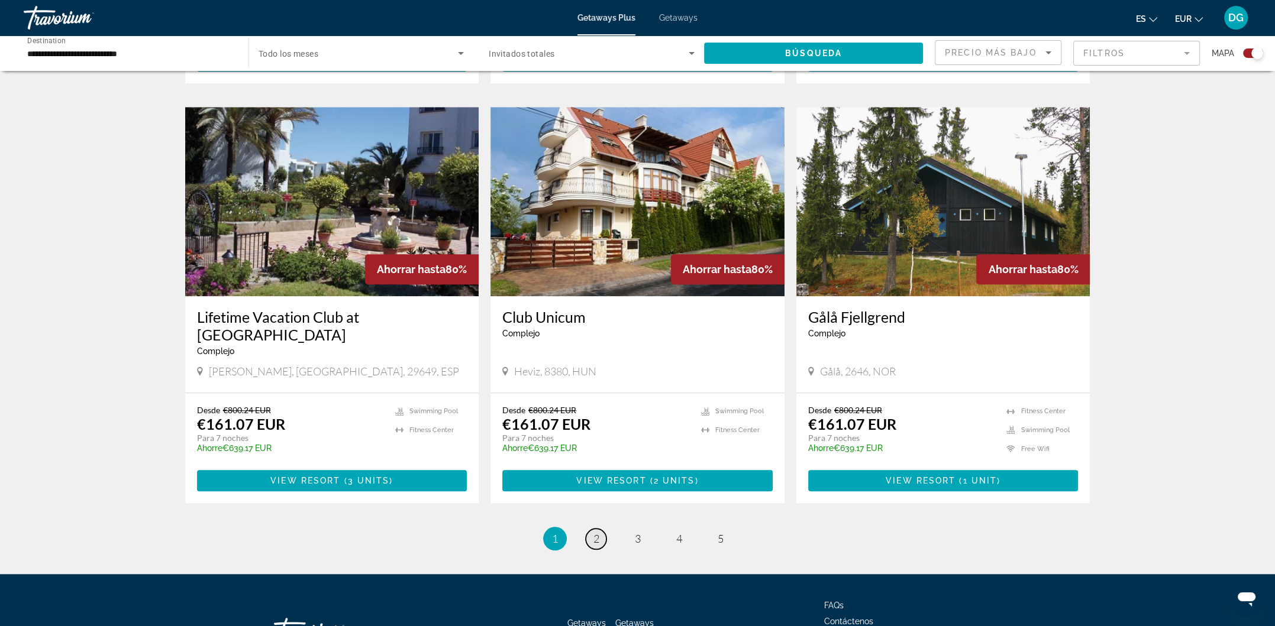
click at [593, 532] on span "2" at bounding box center [596, 538] width 6 height 13
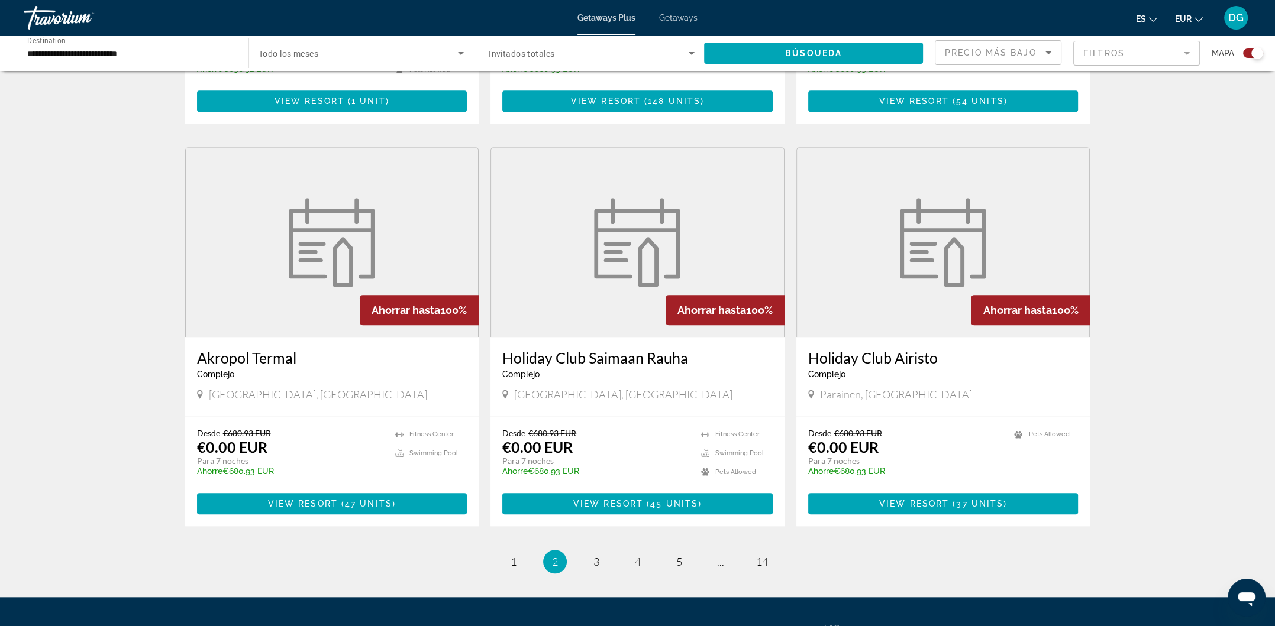
scroll to position [1653, 0]
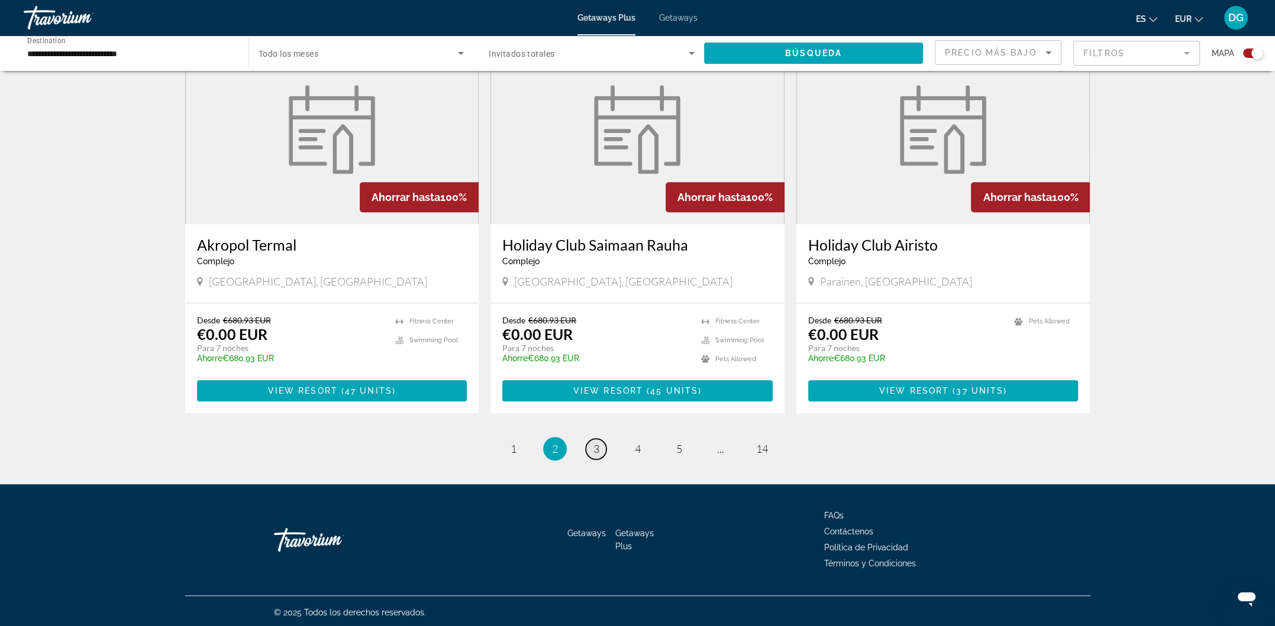
click at [593, 452] on span "3" at bounding box center [596, 448] width 6 height 13
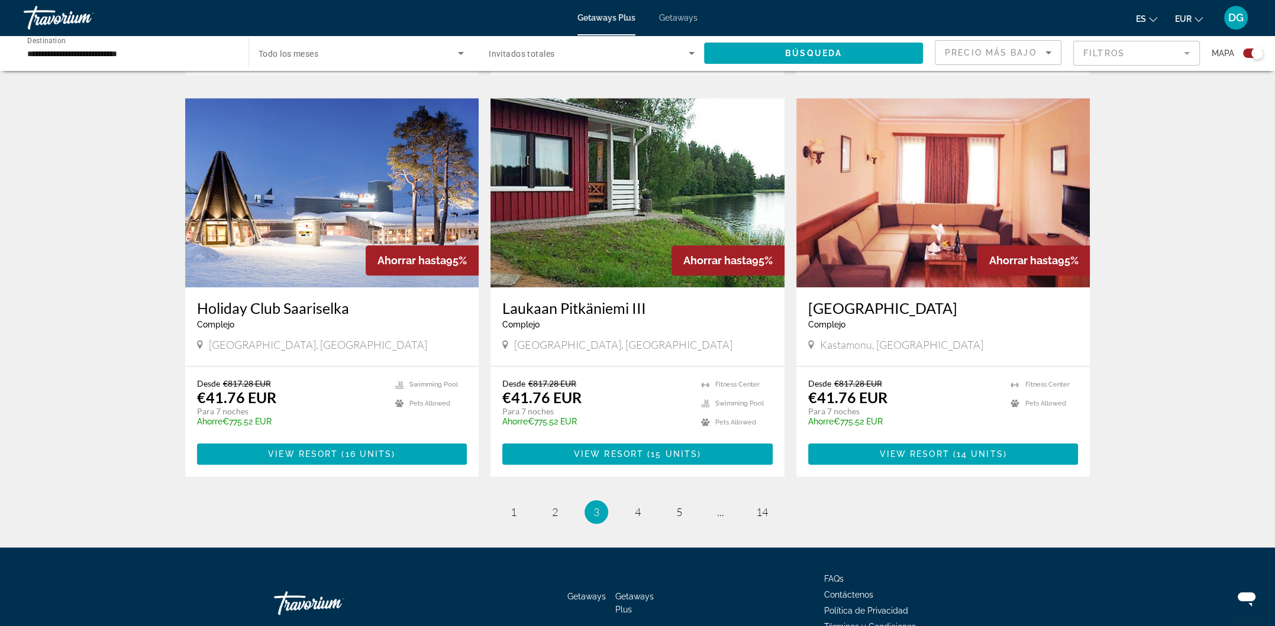
scroll to position [1613, 0]
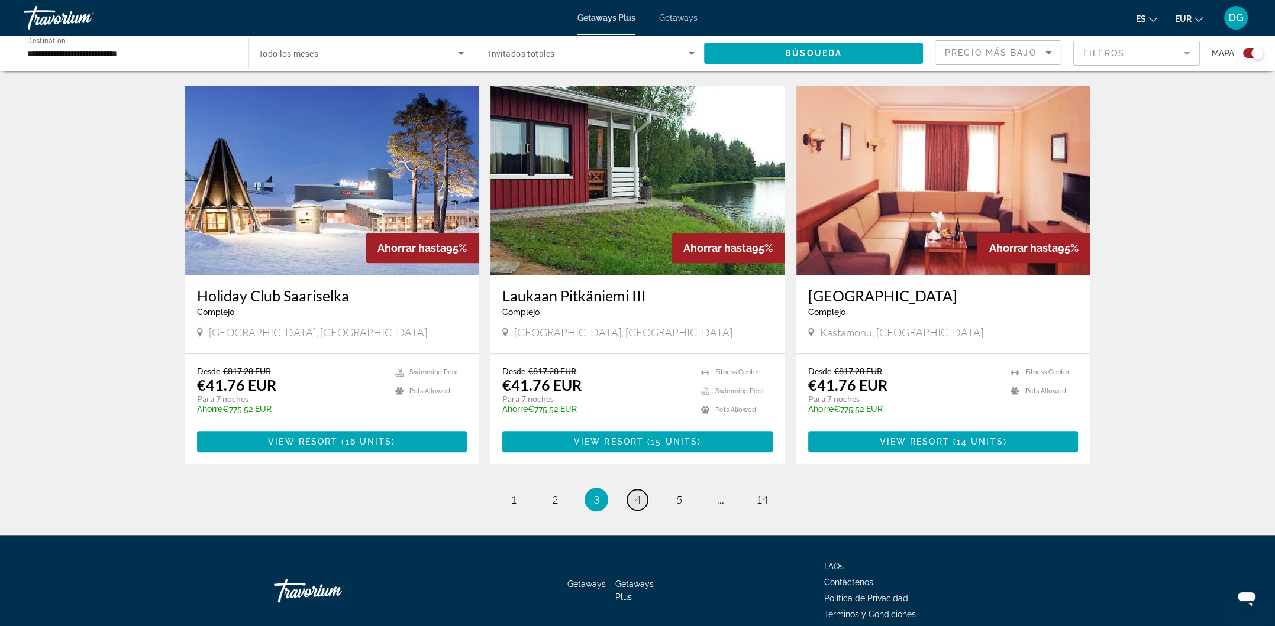
click at [630, 490] on link "page 4" at bounding box center [637, 500] width 21 height 21
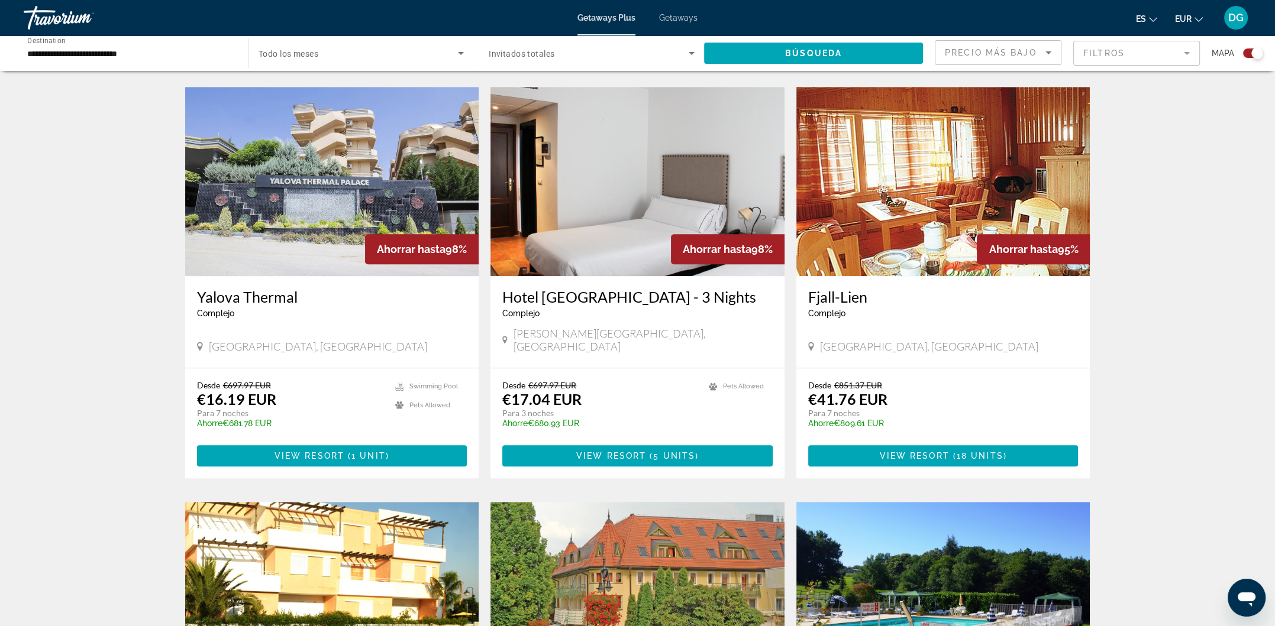
scroll to position [1202, 0]
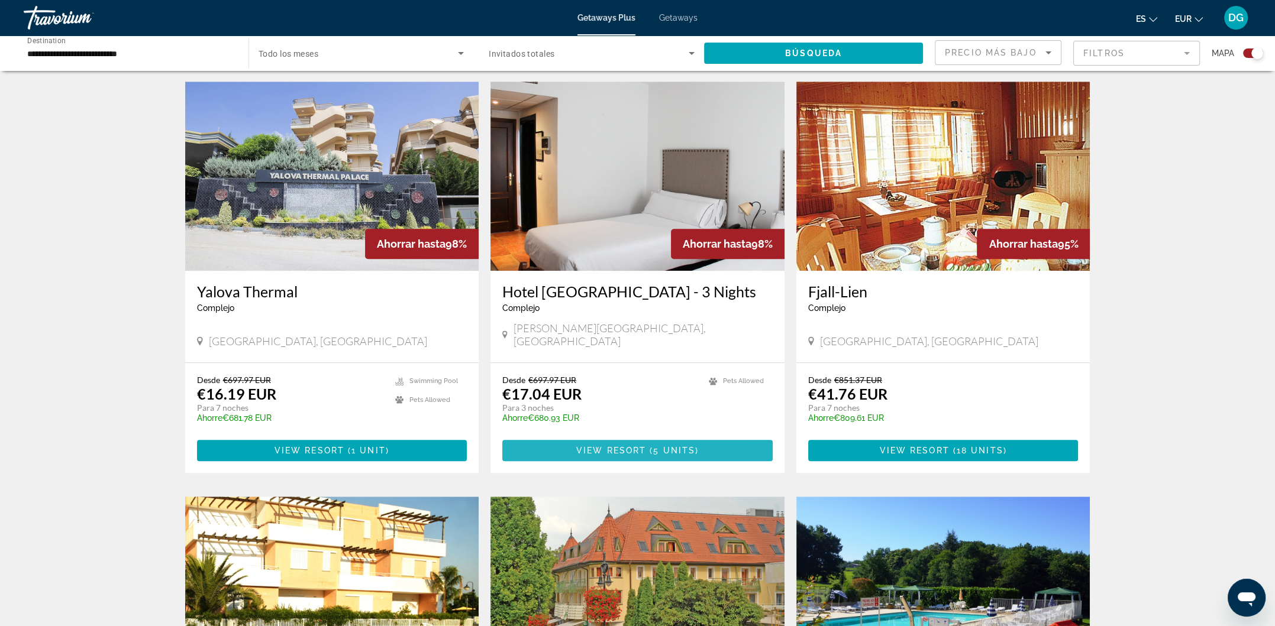
click at [654, 446] on span "5 units" at bounding box center [674, 450] width 42 height 9
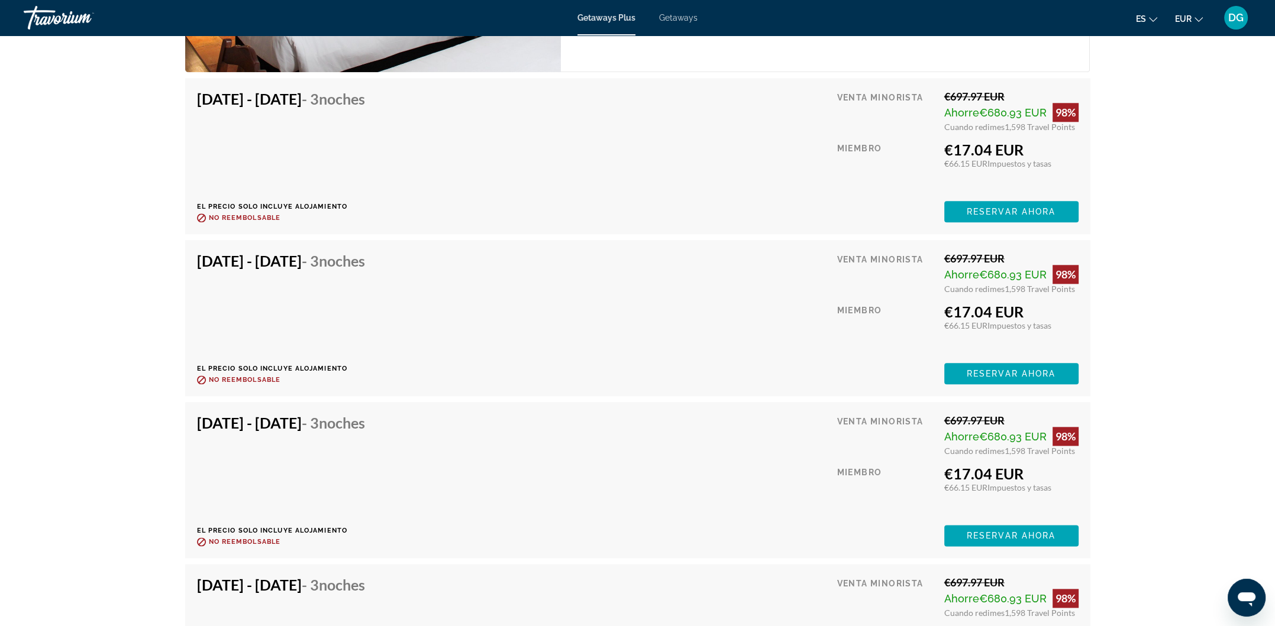
scroll to position [1985, 0]
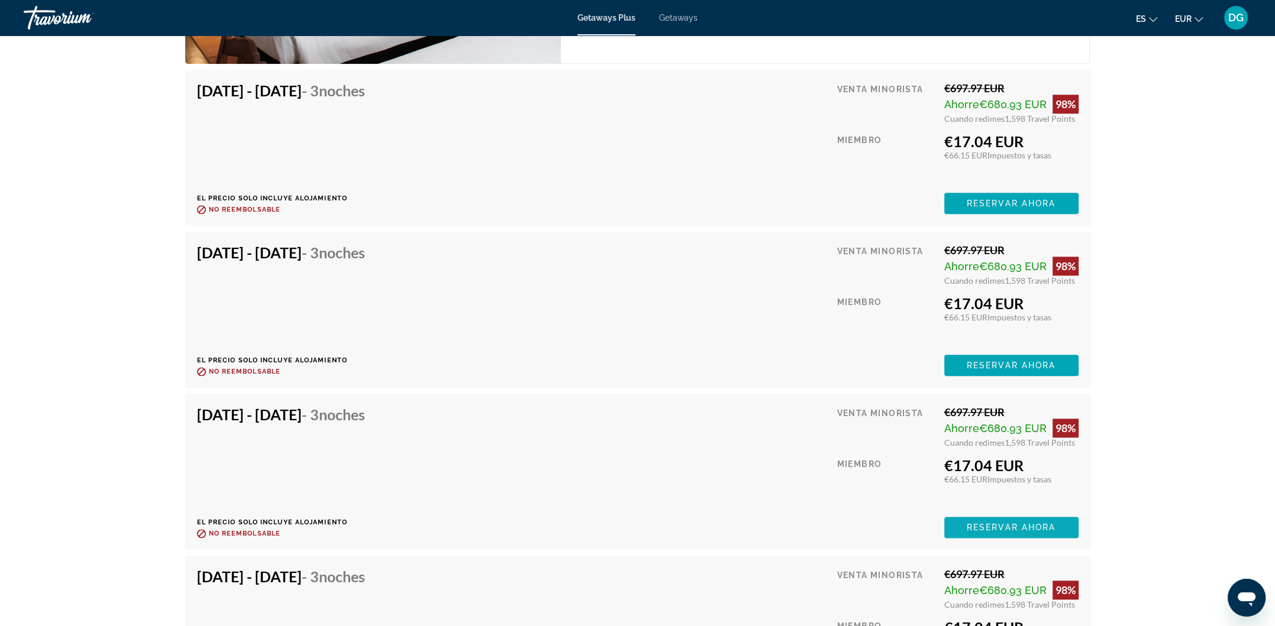
click at [980, 523] on span "Reservar ahora" at bounding box center [1010, 527] width 89 height 9
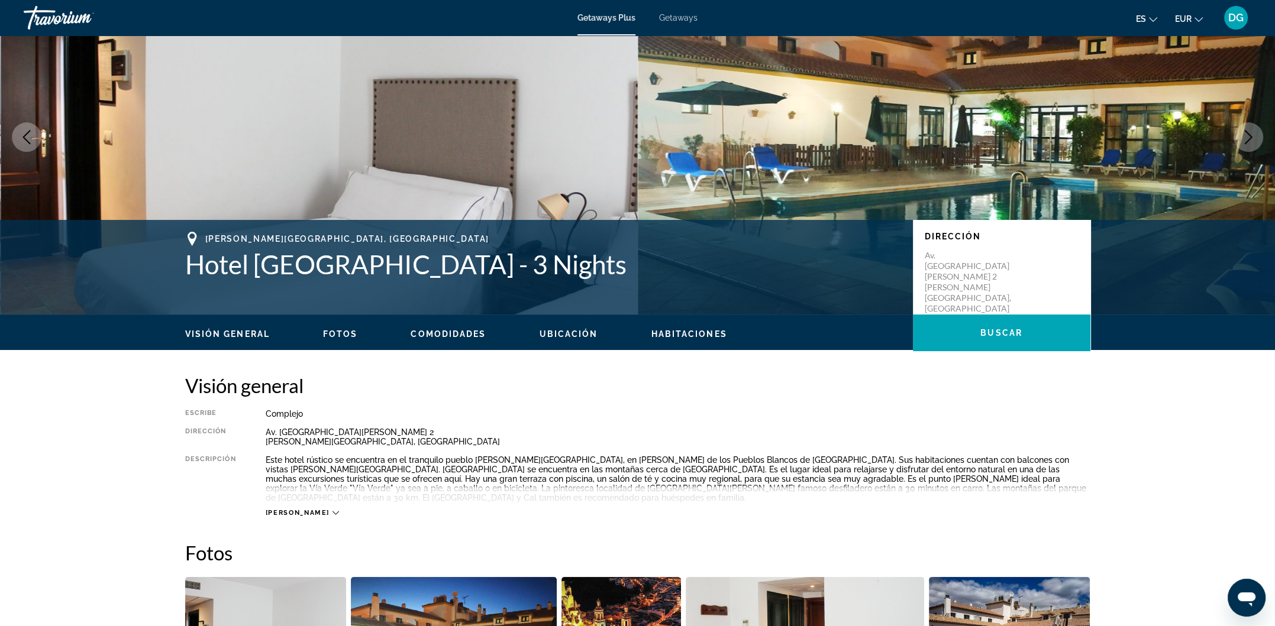
scroll to position [79, 0]
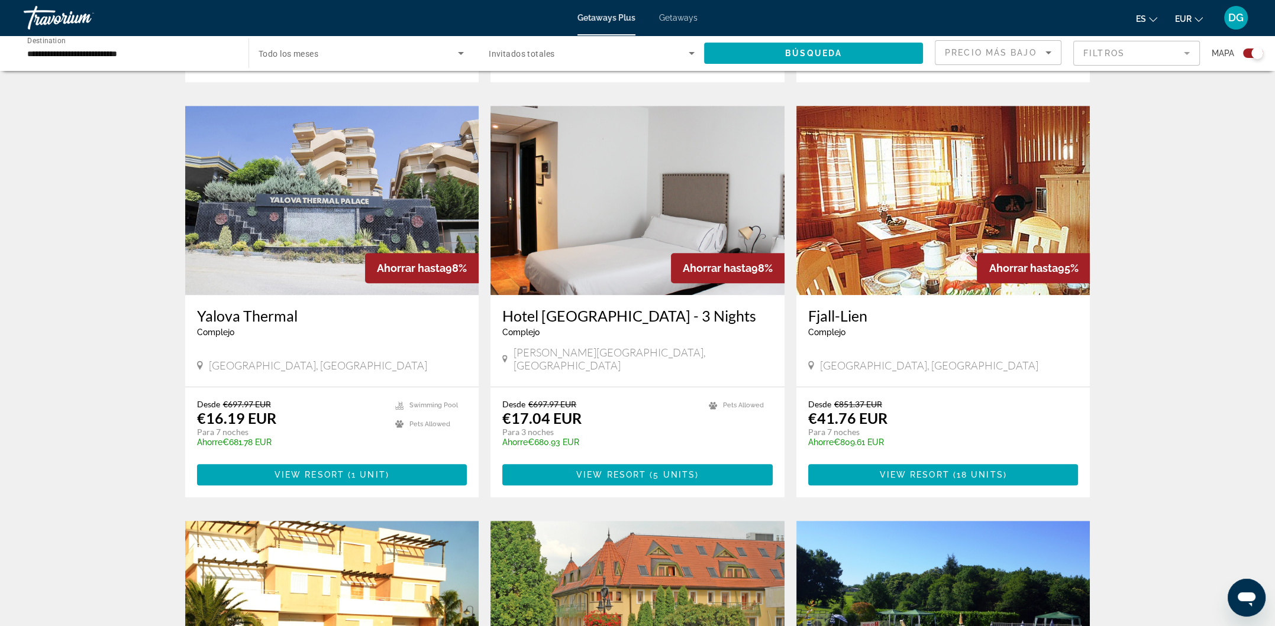
scroll to position [1183, 0]
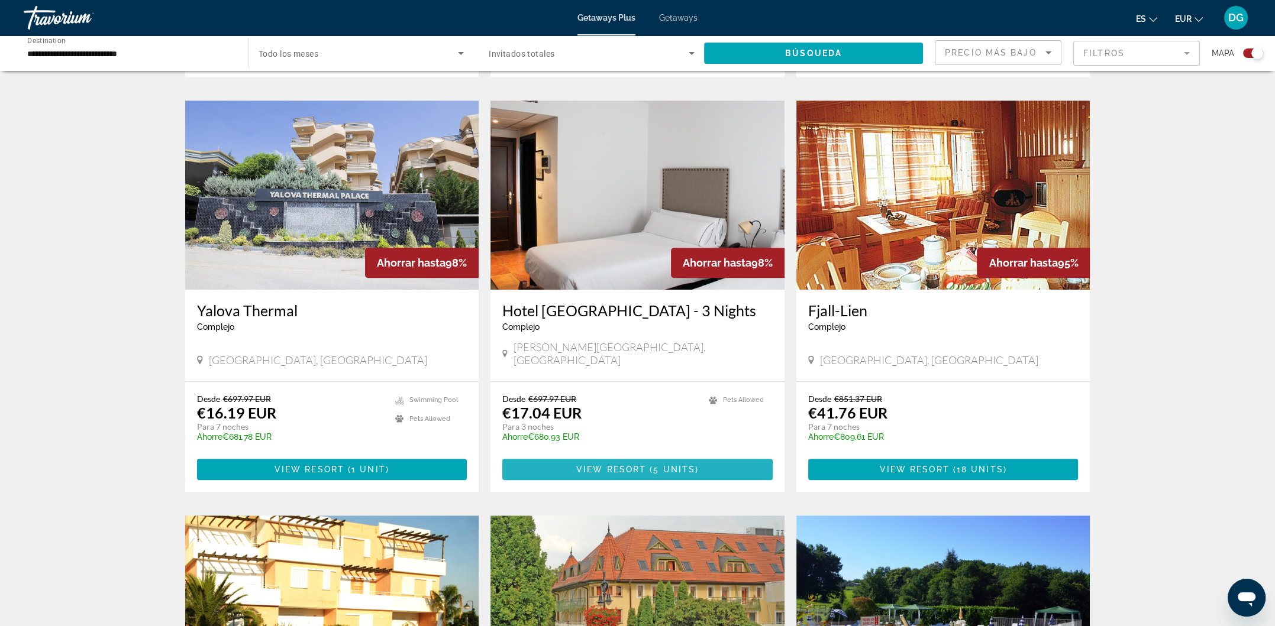
click at [617, 465] on span "View Resort" at bounding box center [611, 469] width 70 height 9
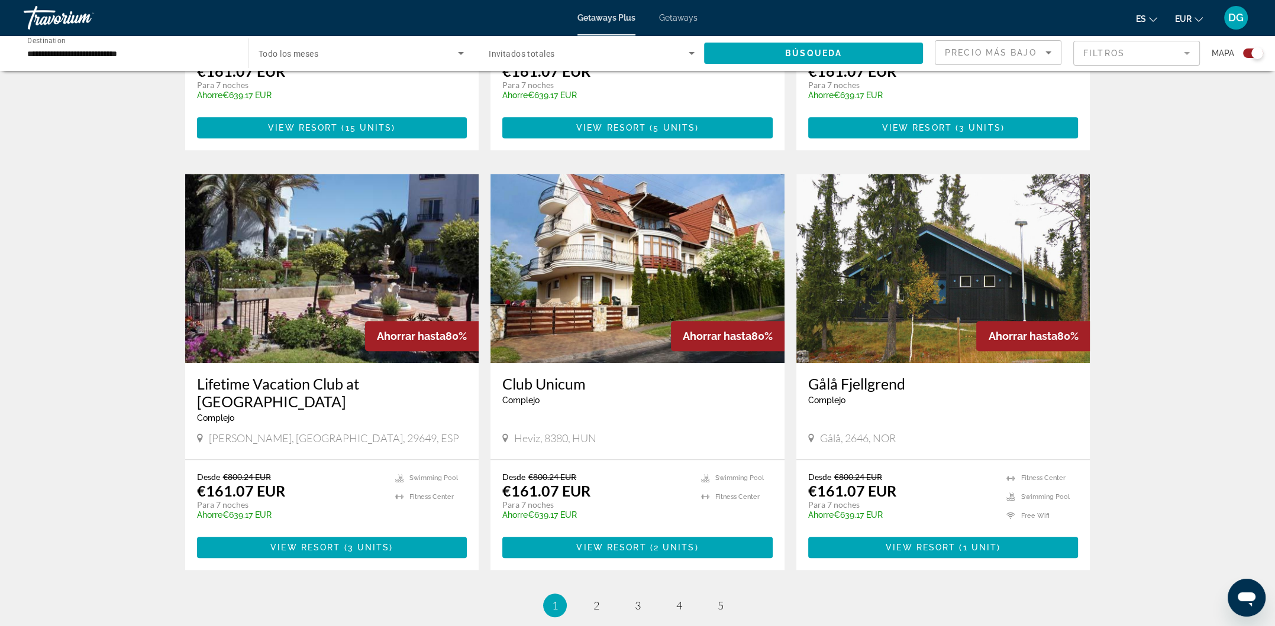
scroll to position [1654, 0]
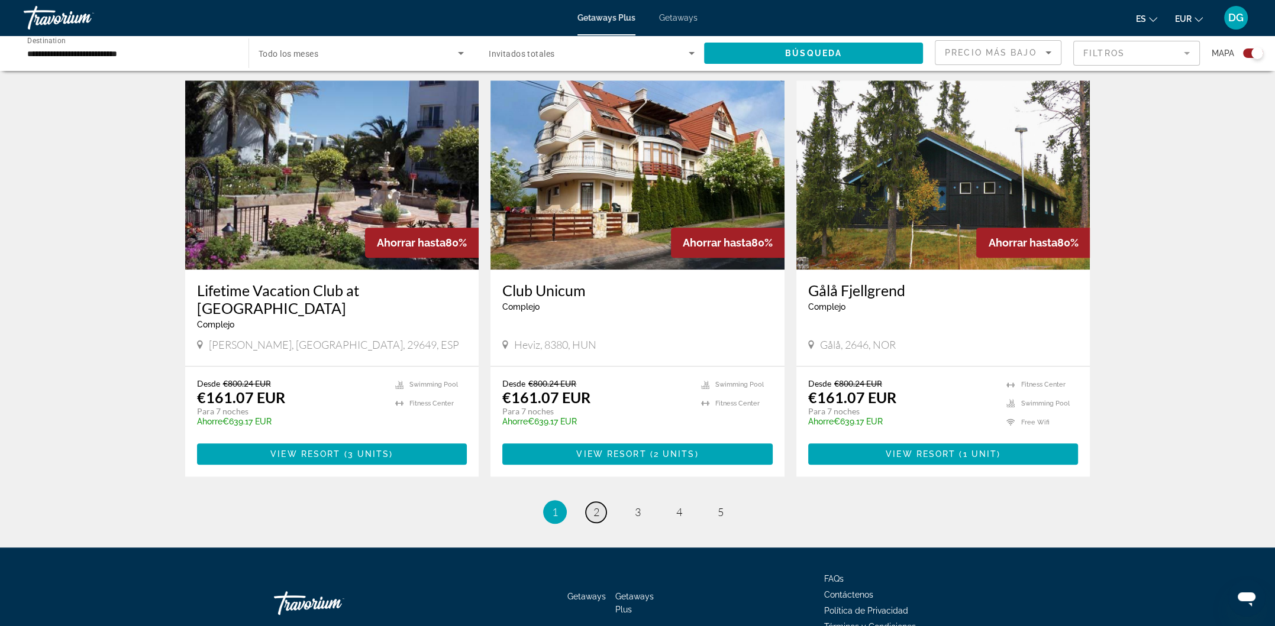
click at [591, 502] on link "page 2" at bounding box center [596, 512] width 21 height 21
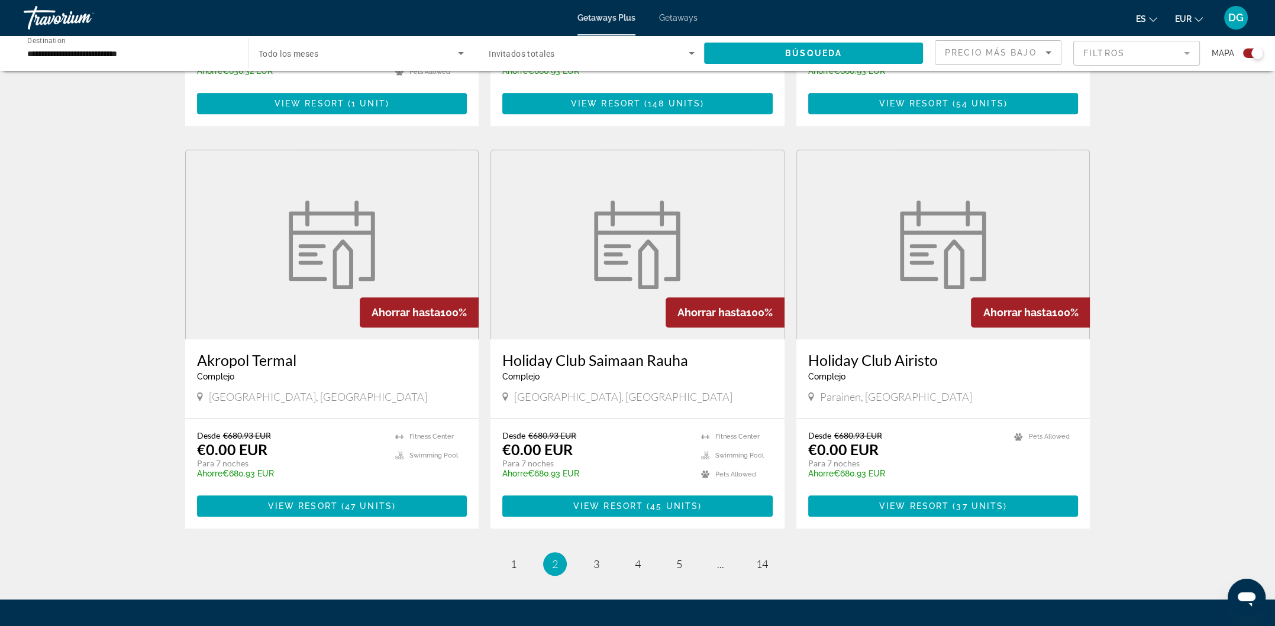
scroll to position [1653, 0]
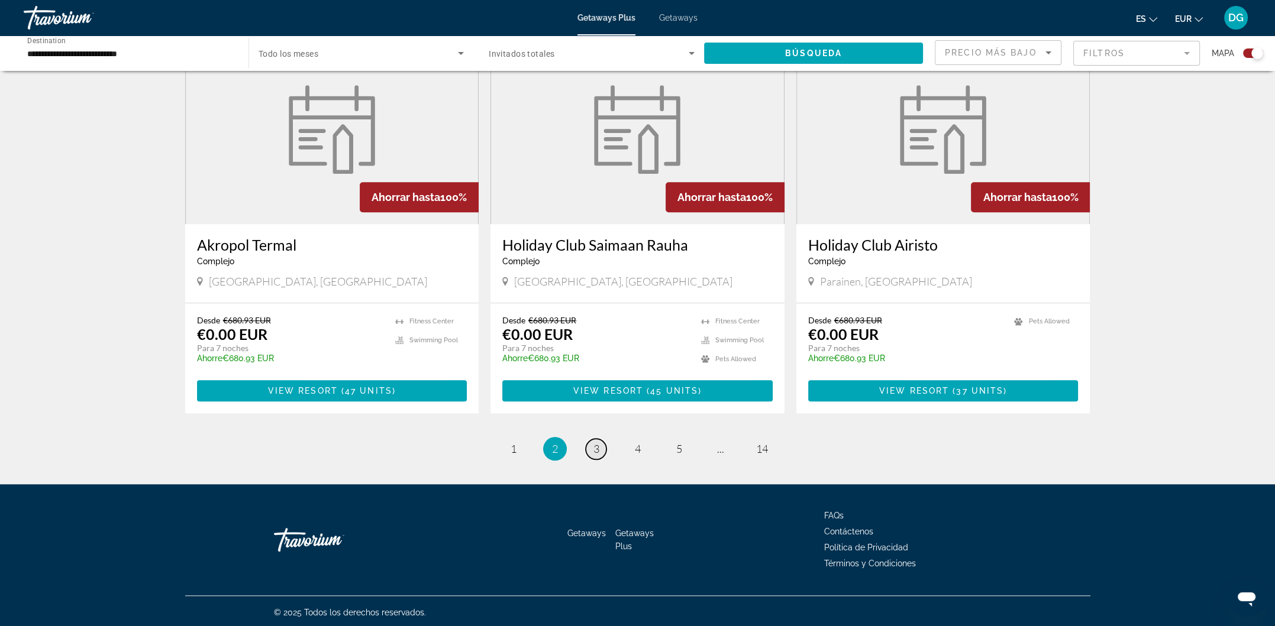
click at [593, 444] on span "3" at bounding box center [596, 448] width 6 height 13
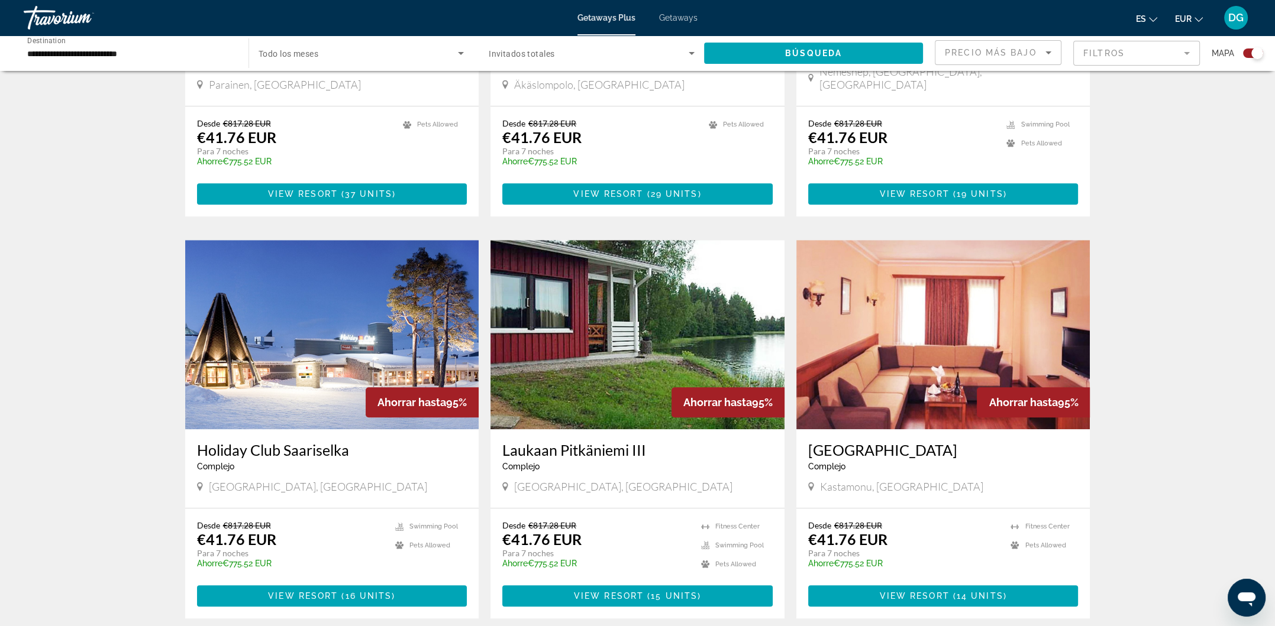
scroll to position [1652, 0]
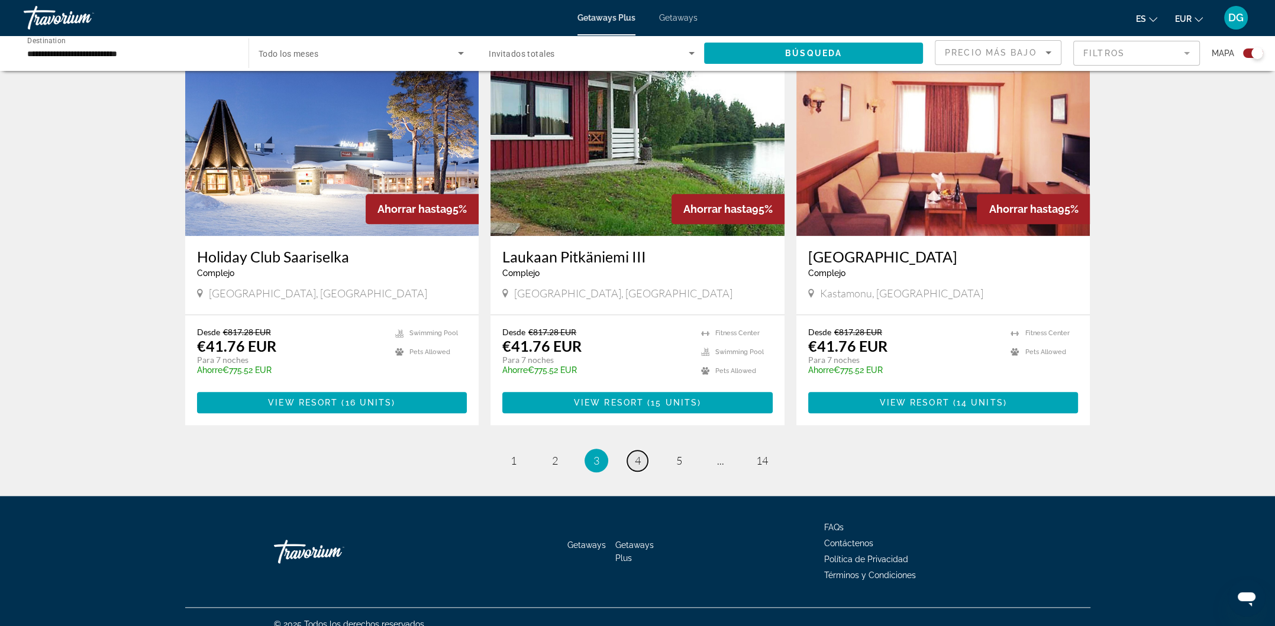
click at [631, 451] on link "page 4" at bounding box center [637, 461] width 21 height 21
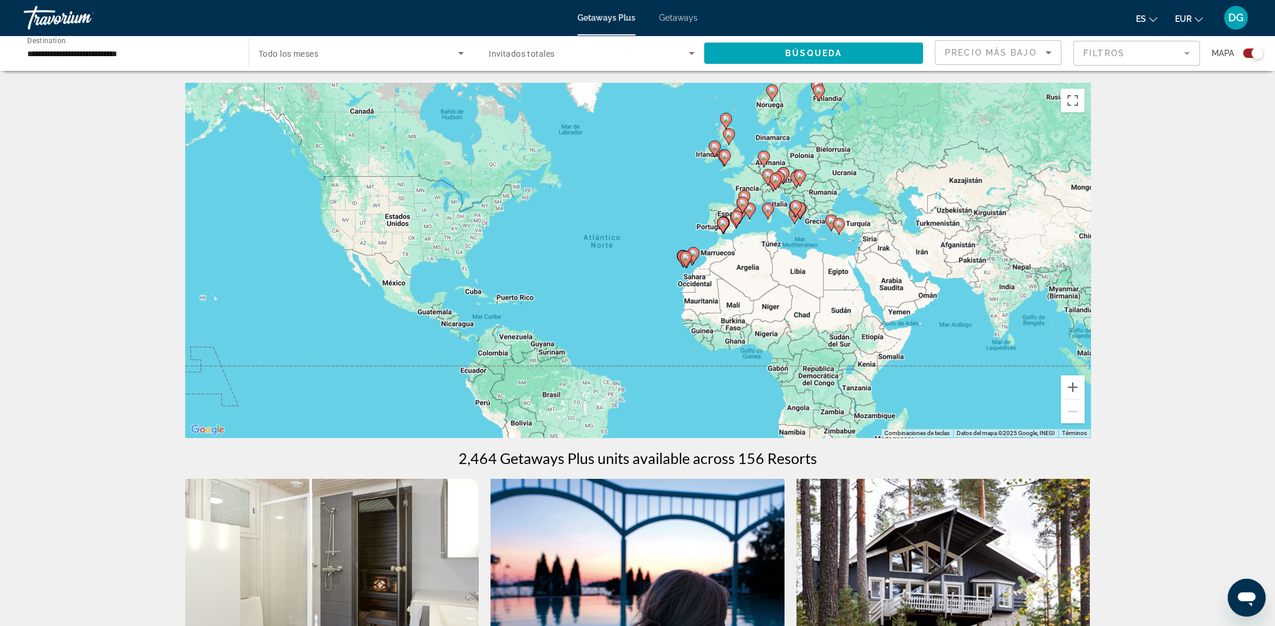
click at [721, 212] on div "Para activar la función de arrastre con el teclado, pulsa Alt + Intro. Cuando h…" at bounding box center [637, 260] width 905 height 355
click at [725, 212] on div "Para activar la función de arrastre con el teclado, pulsa Alt + Intro. Cuando h…" at bounding box center [637, 260] width 905 height 355
click at [722, 212] on div "Para activar la función de arrastre con el teclado, pulsa Alt + Intro. Cuando h…" at bounding box center [637, 260] width 905 height 355
click at [733, 213] on image "Main content" at bounding box center [736, 216] width 7 height 7
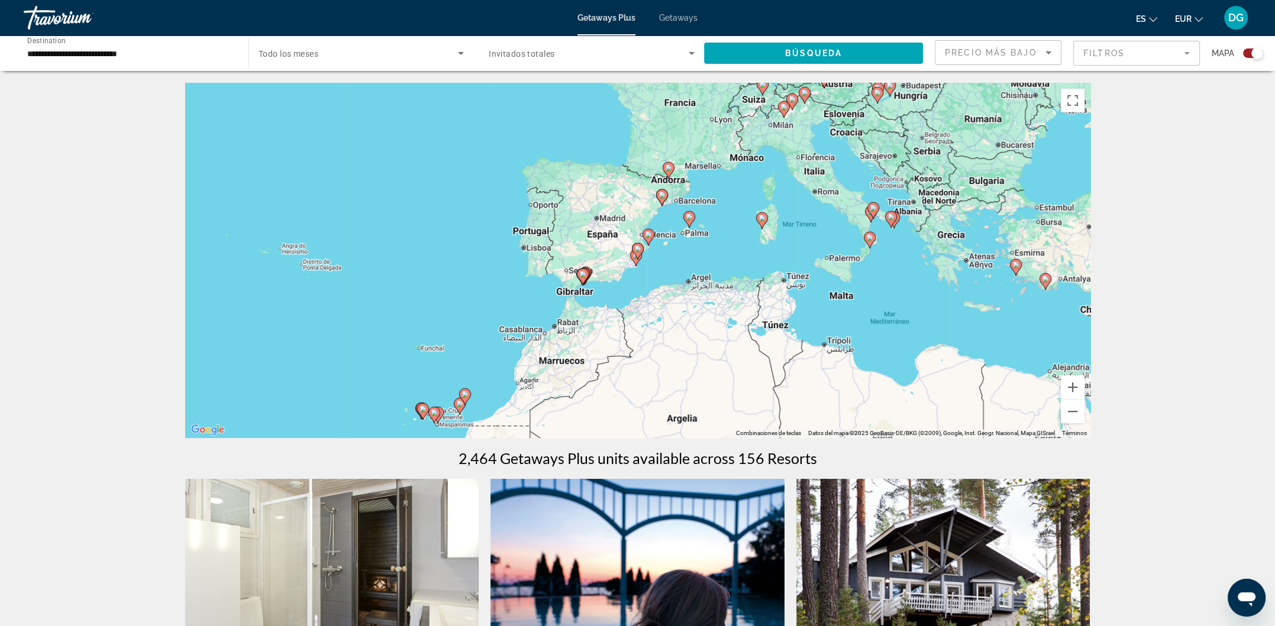
click at [649, 232] on image "Main content" at bounding box center [648, 234] width 7 height 7
type input "**********"
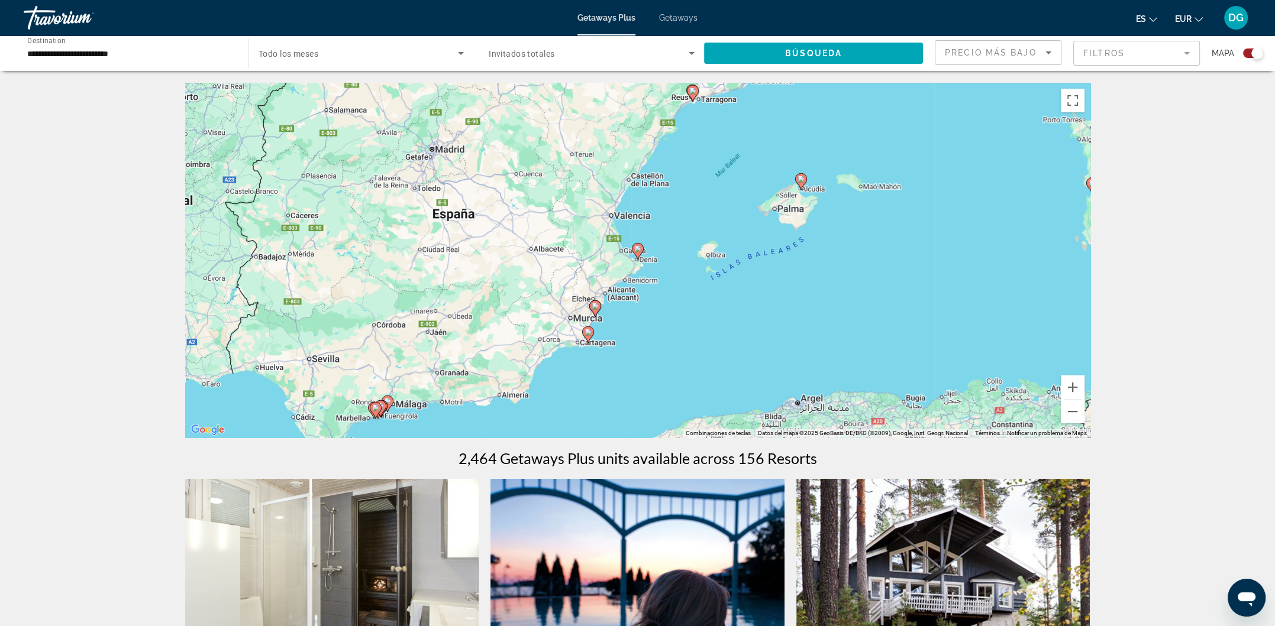
click at [380, 407] on icon "Main content" at bounding box center [375, 410] width 11 height 15
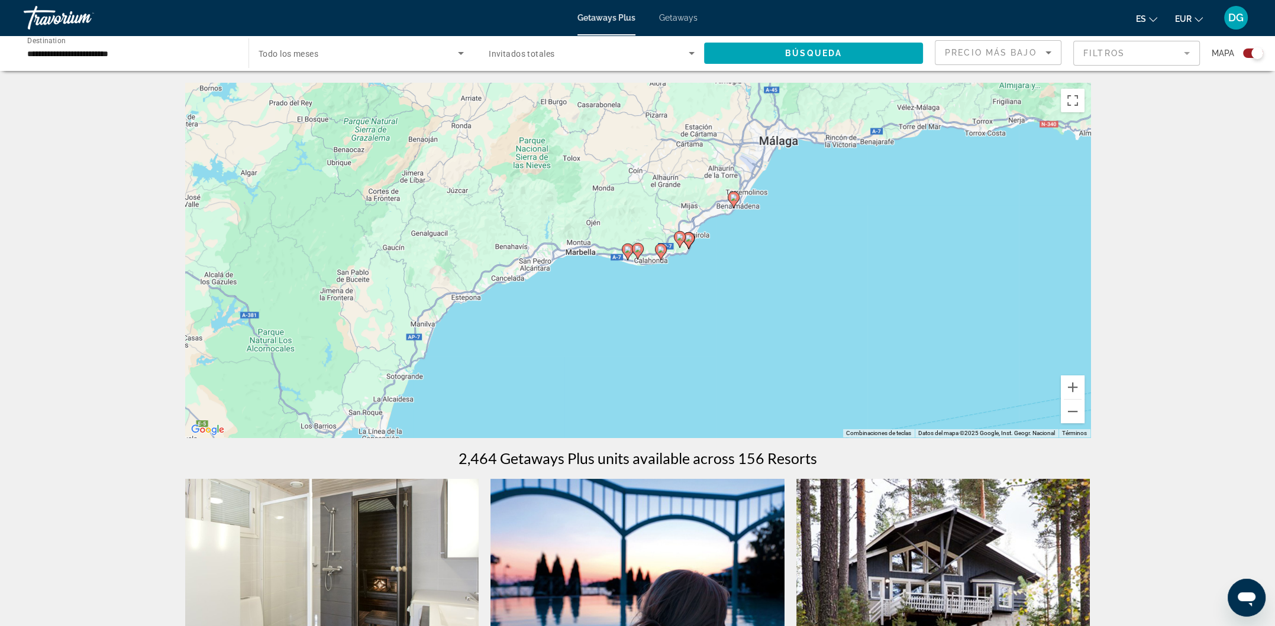
click at [736, 196] on image "Main content" at bounding box center [733, 197] width 7 height 7
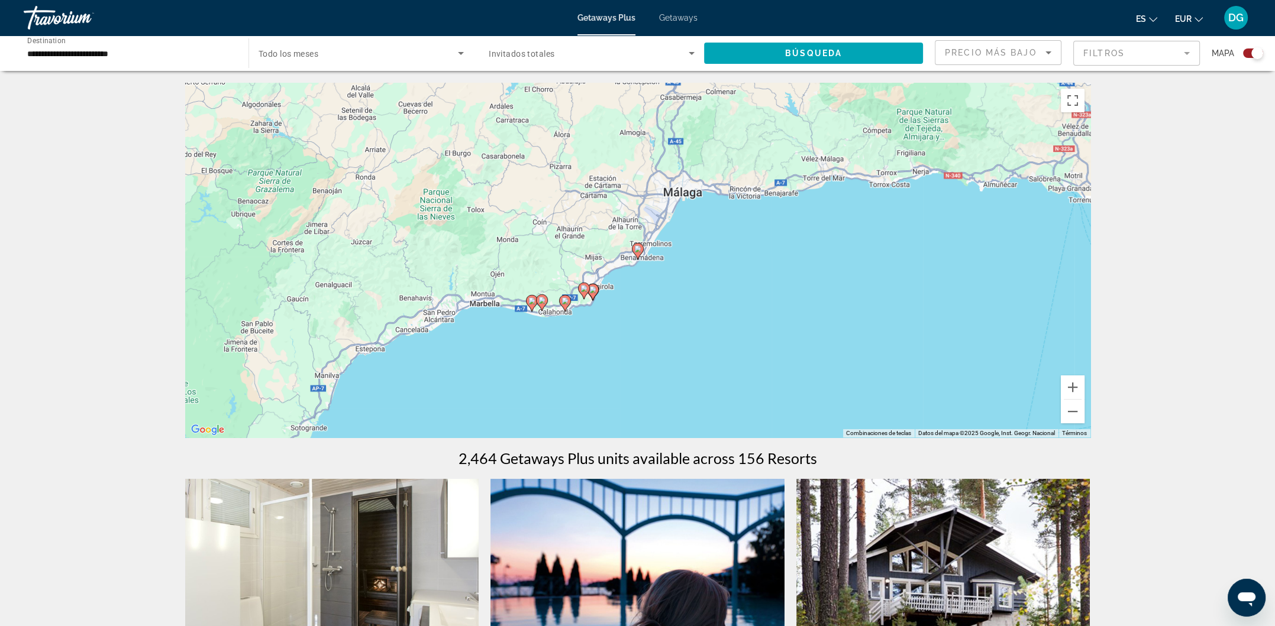
click at [637, 249] on image "Main content" at bounding box center [637, 248] width 7 height 7
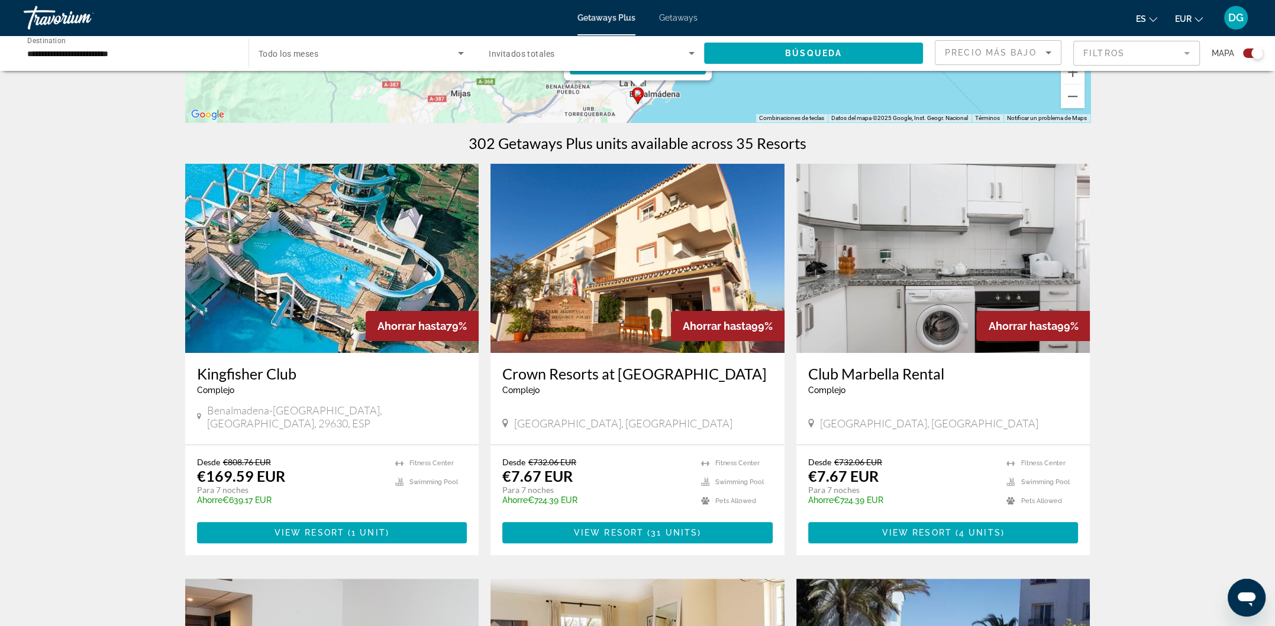
scroll to position [394, 0]
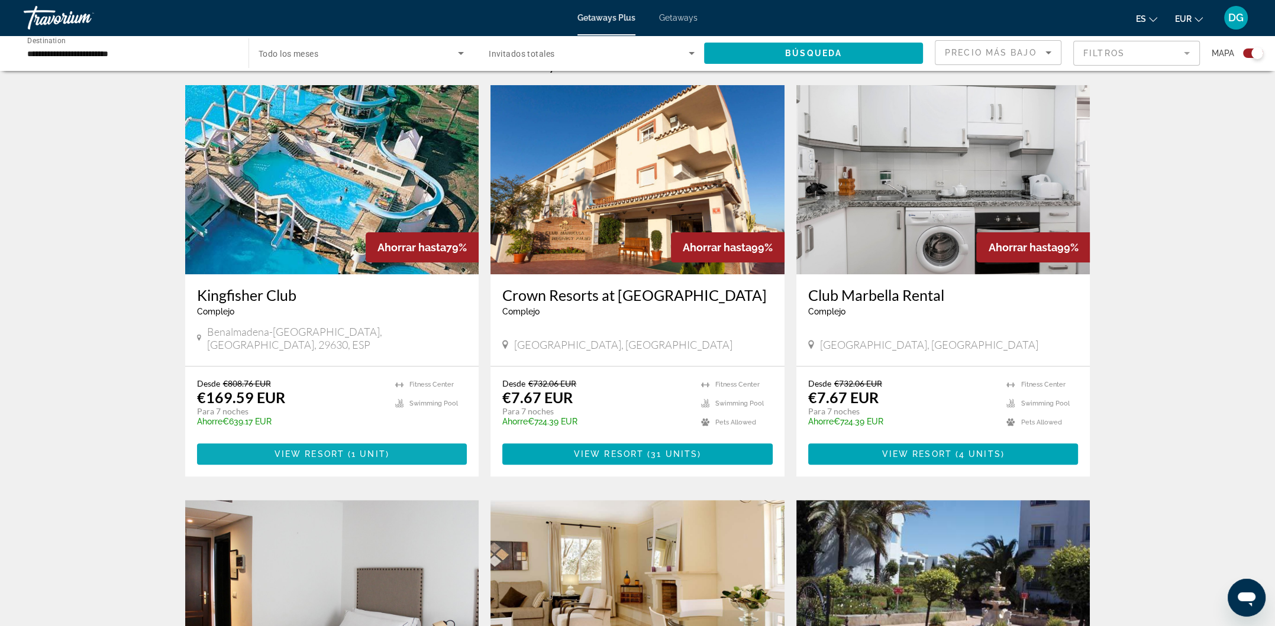
click at [329, 449] on span "View Resort" at bounding box center [309, 453] width 70 height 9
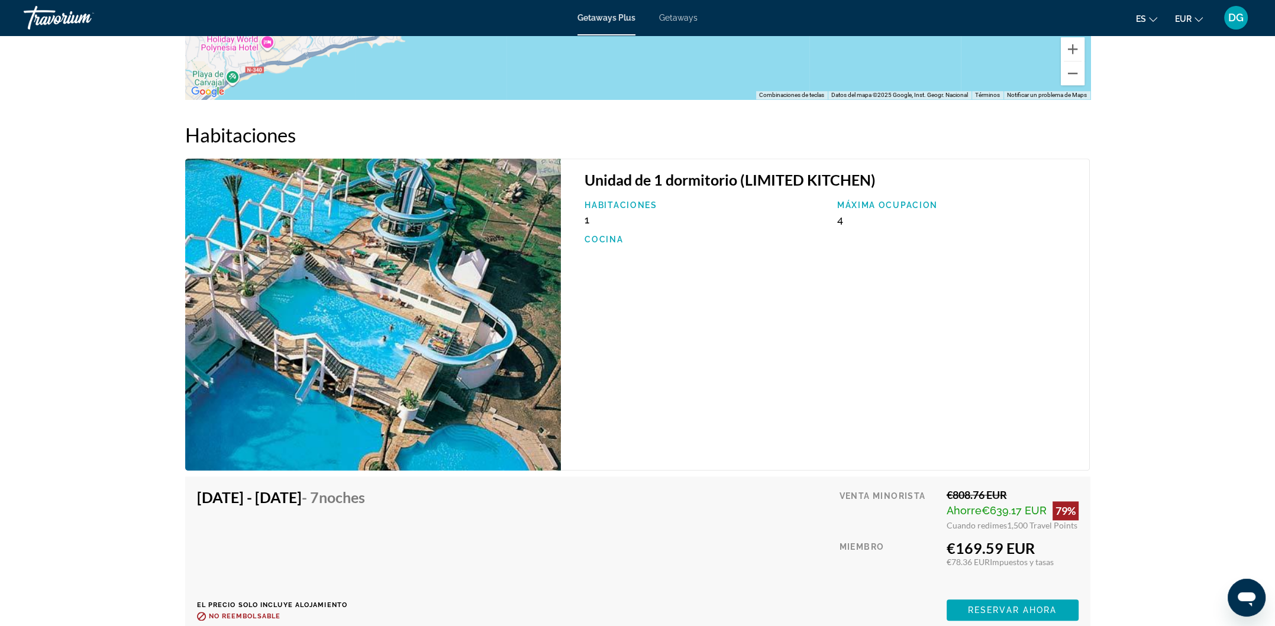
scroll to position [1796, 0]
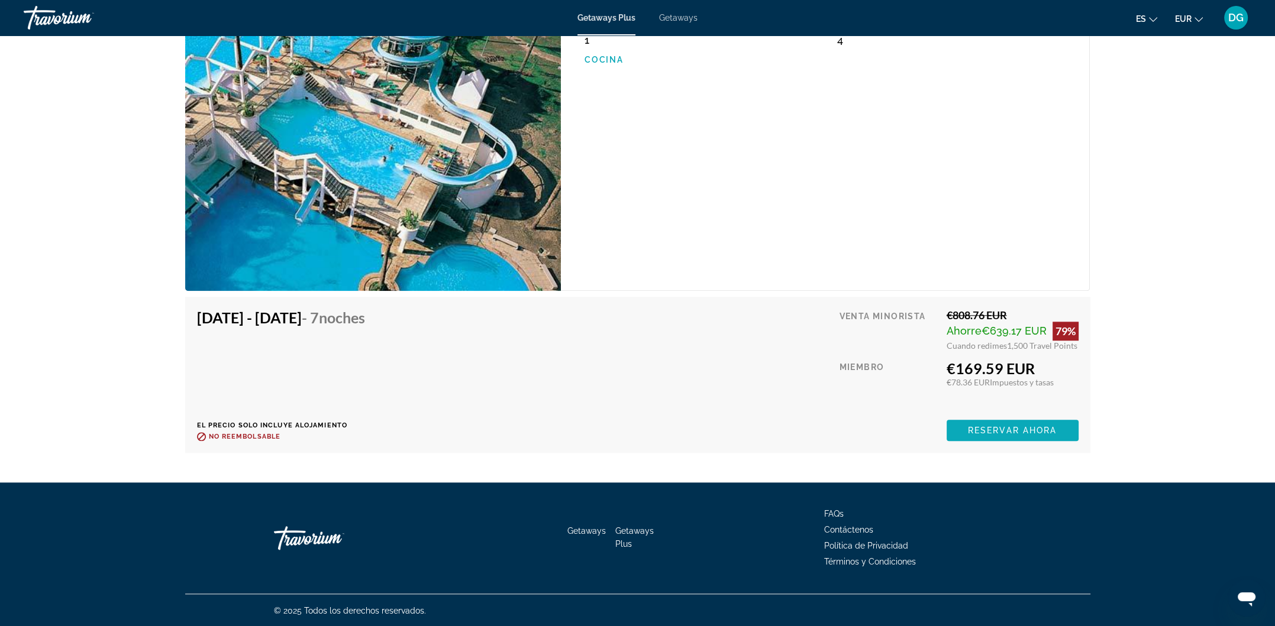
click at [986, 437] on span "Main content" at bounding box center [1012, 430] width 132 height 28
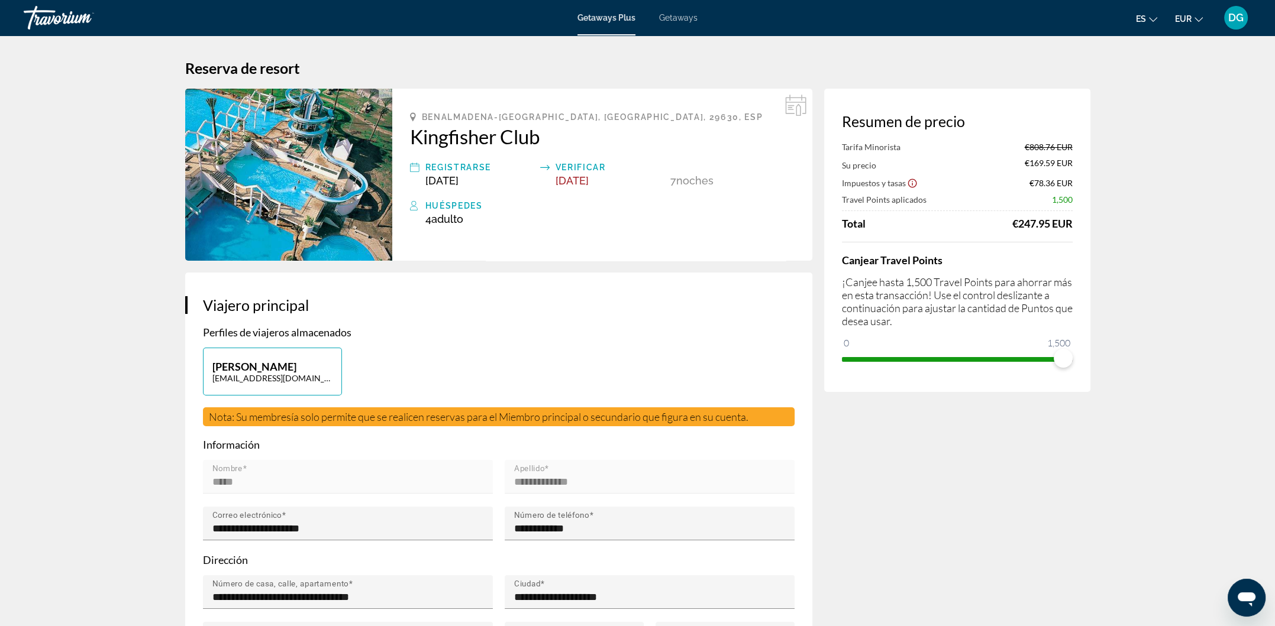
click at [551, 140] on h2 "Kingfisher Club" at bounding box center [602, 137] width 384 height 24
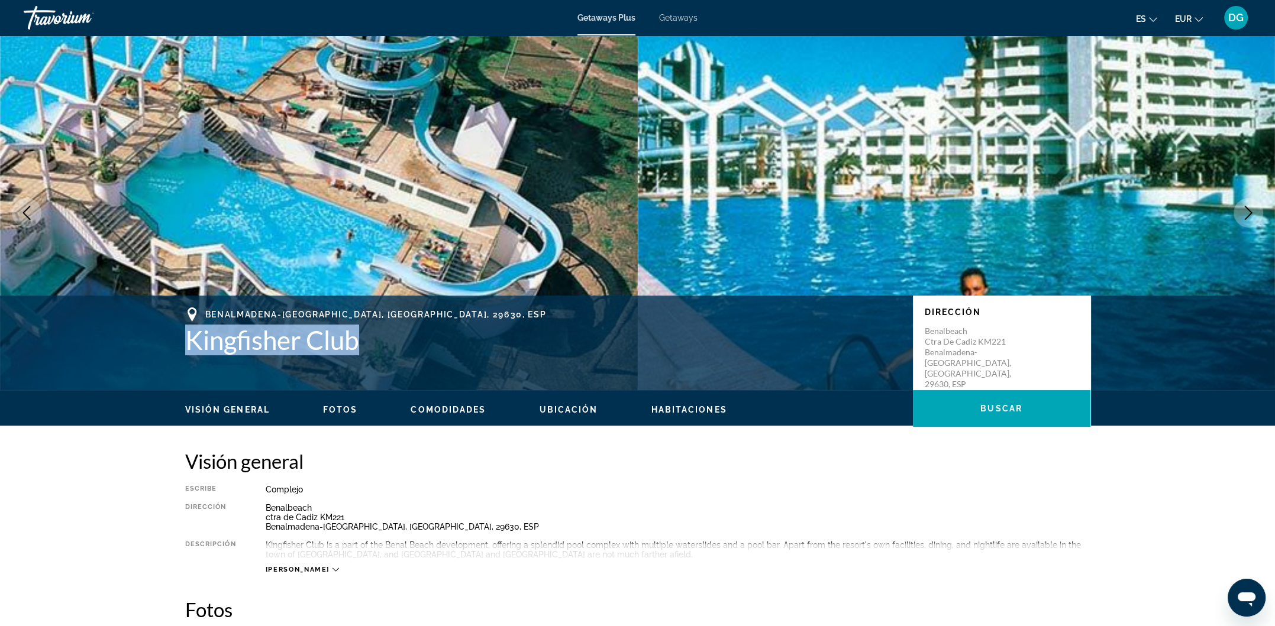
drag, startPoint x: 185, startPoint y: 342, endPoint x: 380, endPoint y: 351, distance: 196.0
click at [380, 351] on h1 "Kingfisher Club" at bounding box center [543, 340] width 716 height 31
copy h1 "Kingfisher Club"
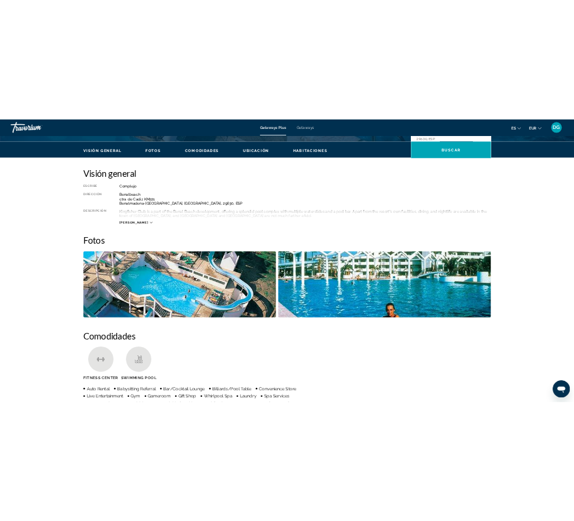
scroll to position [140, 0]
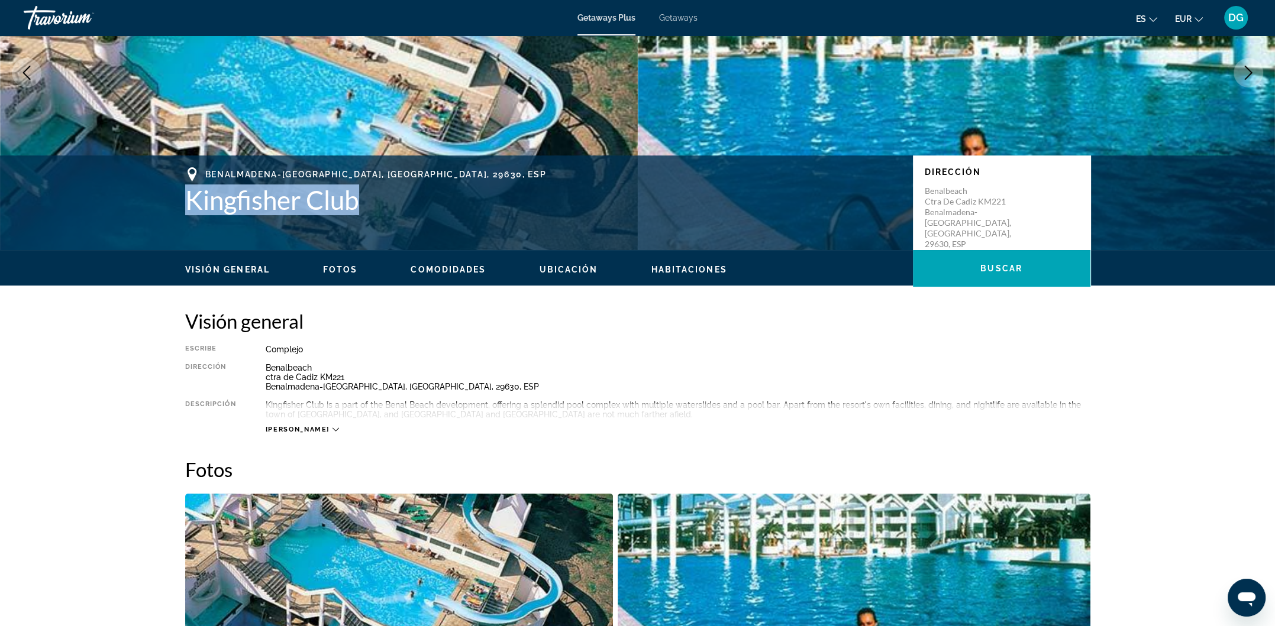
click at [332, 431] on icon "Main content" at bounding box center [335, 429] width 7 height 7
